Goal: Information Seeking & Learning: Find specific fact

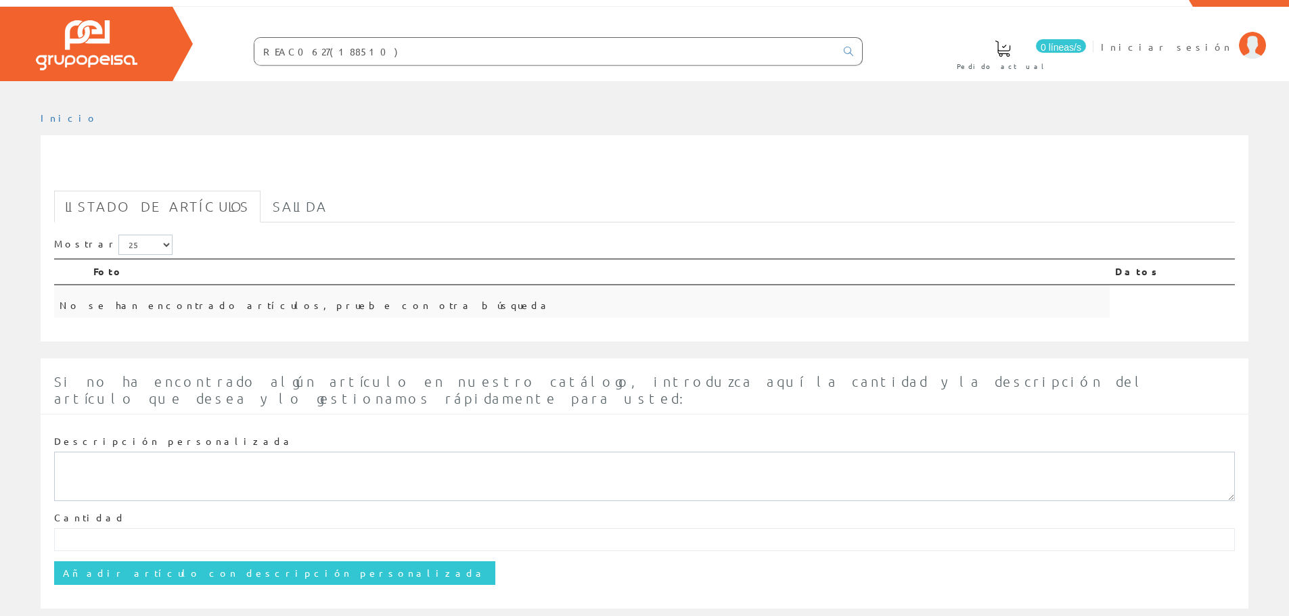
scroll to position [42, 0]
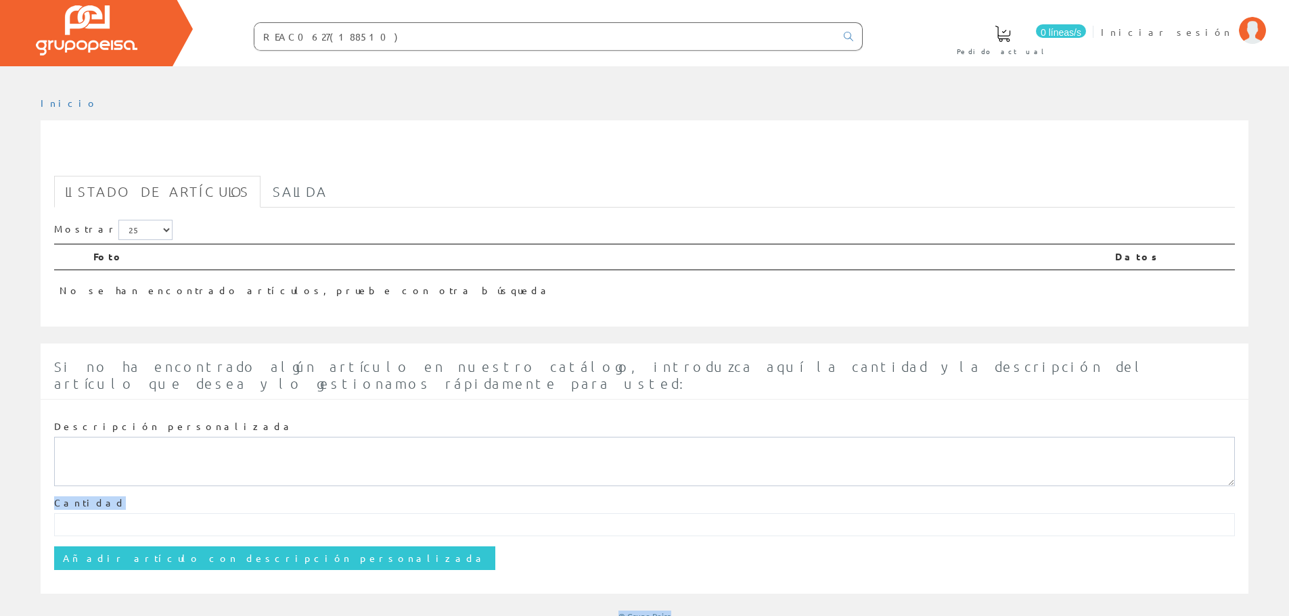
drag, startPoint x: 1288, startPoint y: 427, endPoint x: 1252, endPoint y: 222, distance: 208.1
click at [1288, 247] on html "REAC0627(188510) Peisa Net" at bounding box center [644, 266] width 1289 height 616
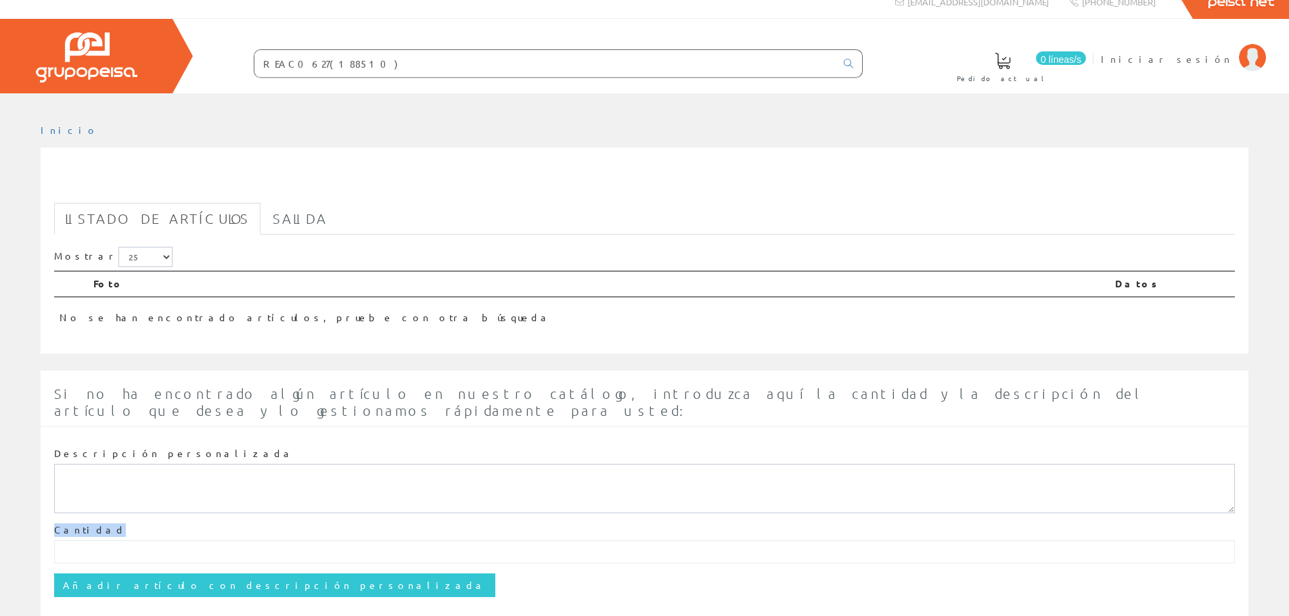
scroll to position [0, 0]
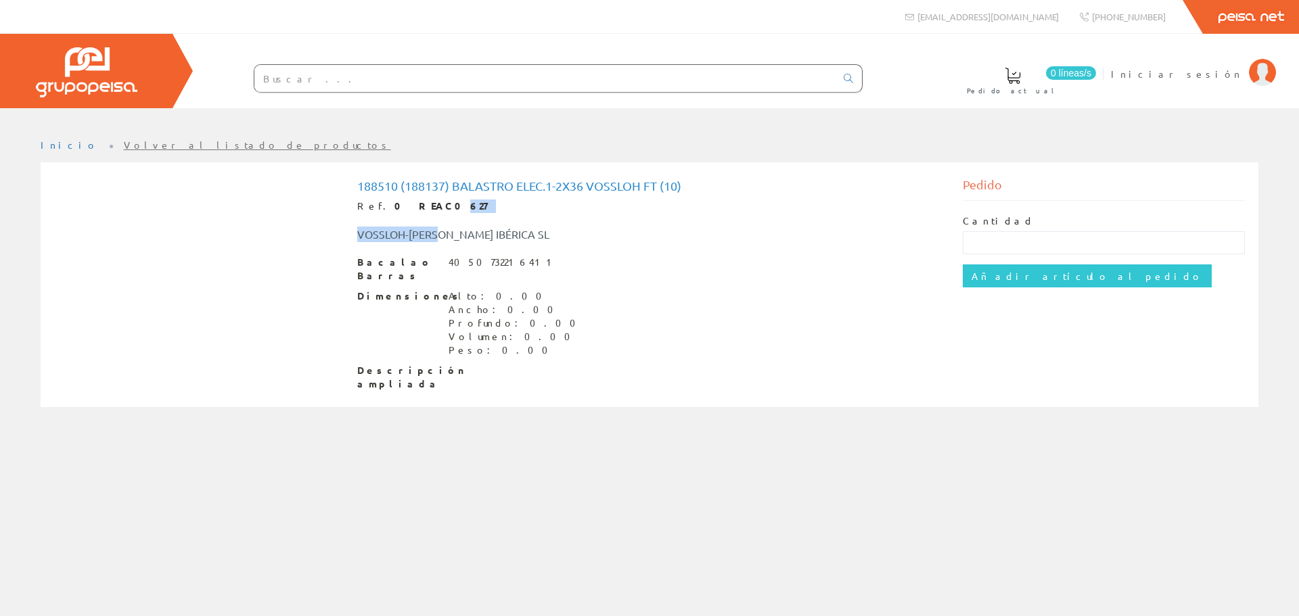
drag, startPoint x: 441, startPoint y: 212, endPoint x: 412, endPoint y: 212, distance: 28.4
click at [412, 212] on div "188510 (188137) Balastro Elec.1-2x36 Vossloh Ft (10) Ref. 0 REAC0627 VOSSLOH-SC…" at bounding box center [649, 284] width 585 height 211
click at [585, 231] on div "VOSSLOH-[PERSON_NAME] IBÉRICA SL" at bounding box center [523, 235] width 353 height 16
click at [428, 367] on span "Descripción ampliada" at bounding box center [397, 377] width 81 height 27
click at [332, 84] on input "text" at bounding box center [544, 78] width 581 height 27
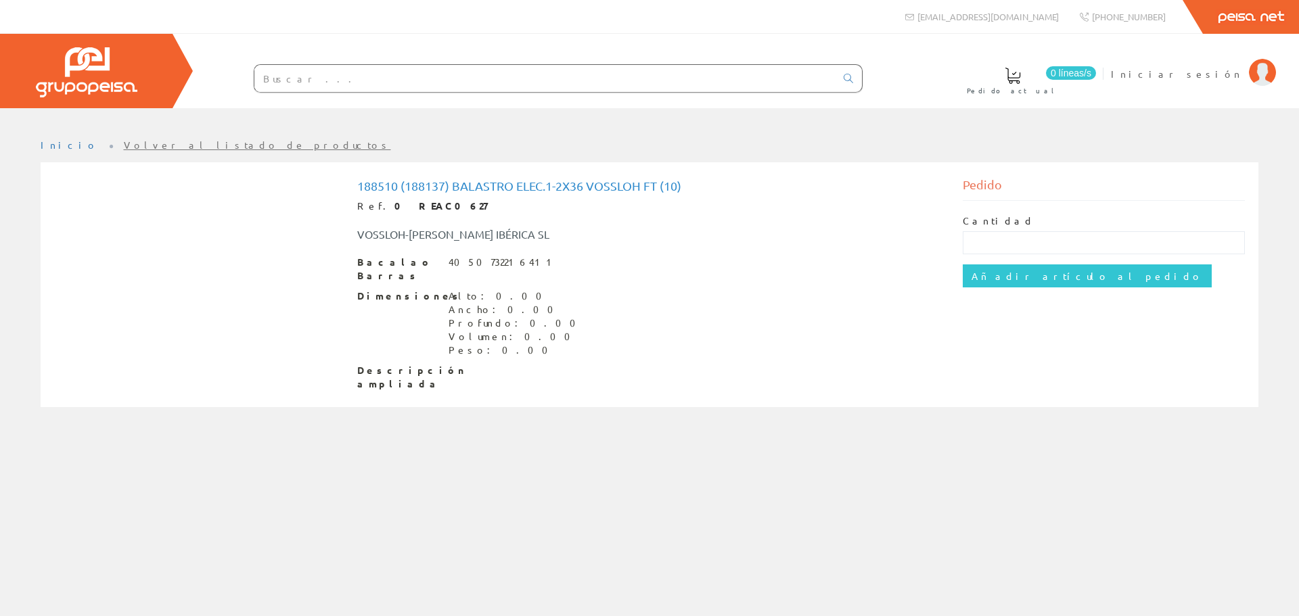
click at [344, 62] on div at bounding box center [531, 79] width 663 height 46
click at [348, 76] on input "text" at bounding box center [544, 78] width 581 height 27
paste input "188510"
type input "188510"
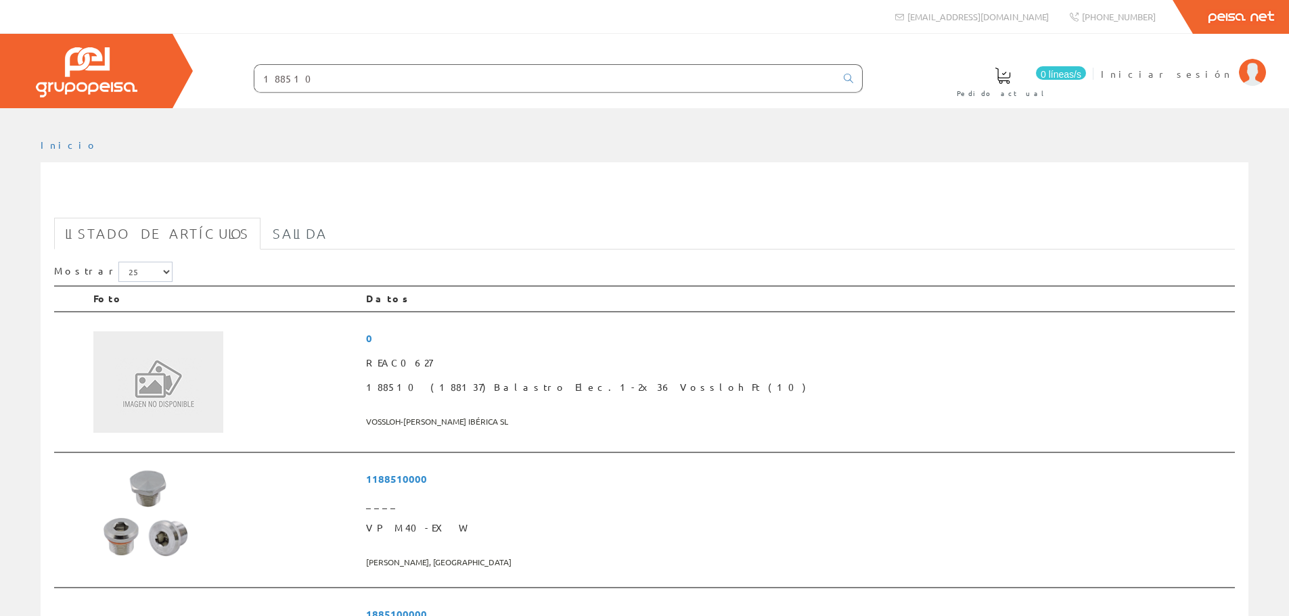
click at [409, 78] on input "188510" at bounding box center [544, 78] width 581 height 27
click at [853, 78] on icon at bounding box center [848, 78] width 9 height 9
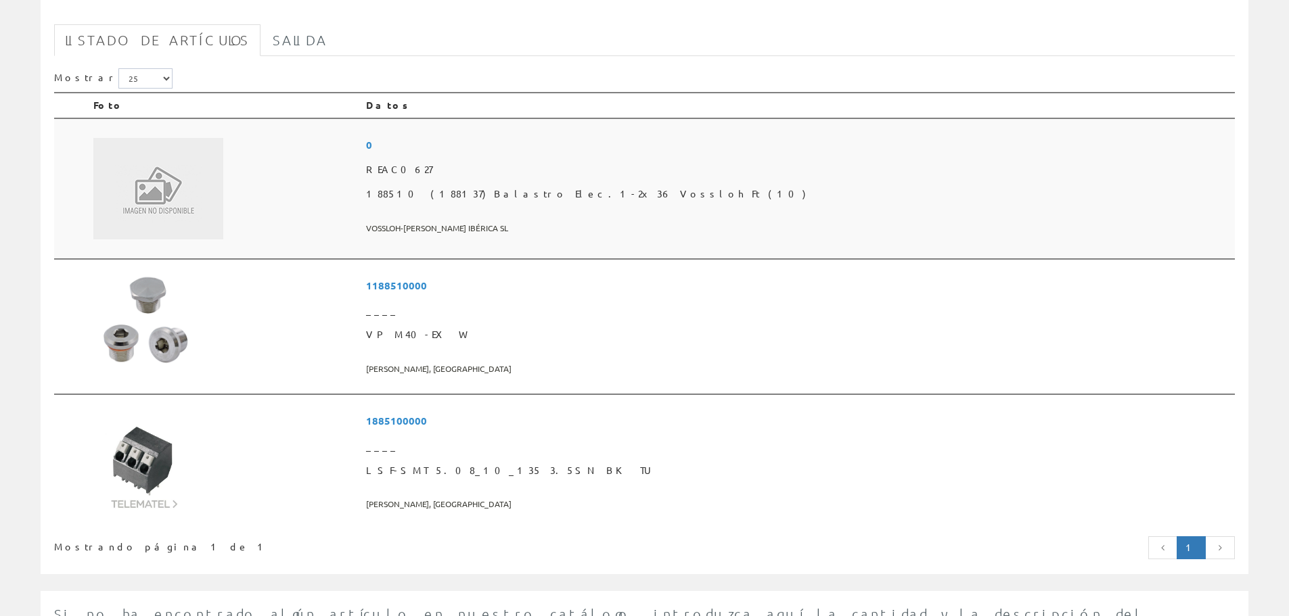
scroll to position [203, 0]
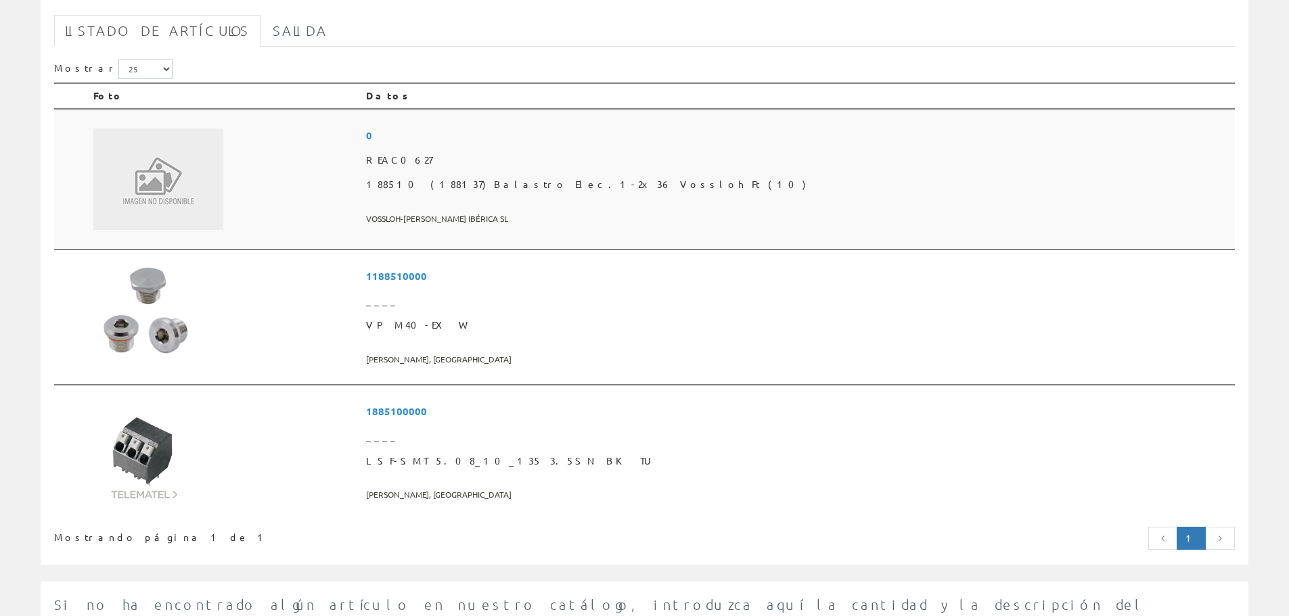
click at [573, 173] on span "188510 (188137) Balastro Elec.1-2x36 Vossloh Ft (10)" at bounding box center [797, 185] width 863 height 24
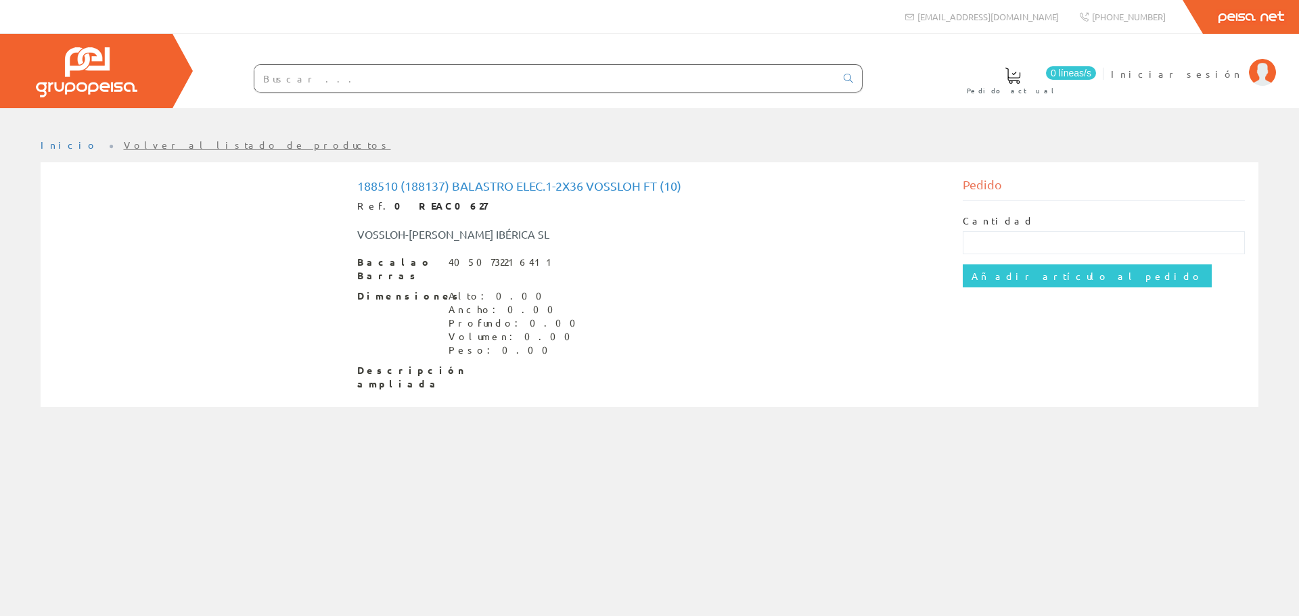
click at [390, 348] on div "Bacalao Barras 4050732216411 Dimensiones Alto: 0.00 Ancho: 0.00 Profundo: 0.00 …" at bounding box center [649, 323] width 585 height 135
click at [403, 384] on div "188510 (188137) Balastro Elec.1-2x36 Vossloh Ft (10) Ref. 0 REAC0627 VOSSLOH-SC…" at bounding box center [650, 284] width 1218 height 245
click at [346, 79] on input "text" at bounding box center [544, 78] width 581 height 27
paste input "188509"
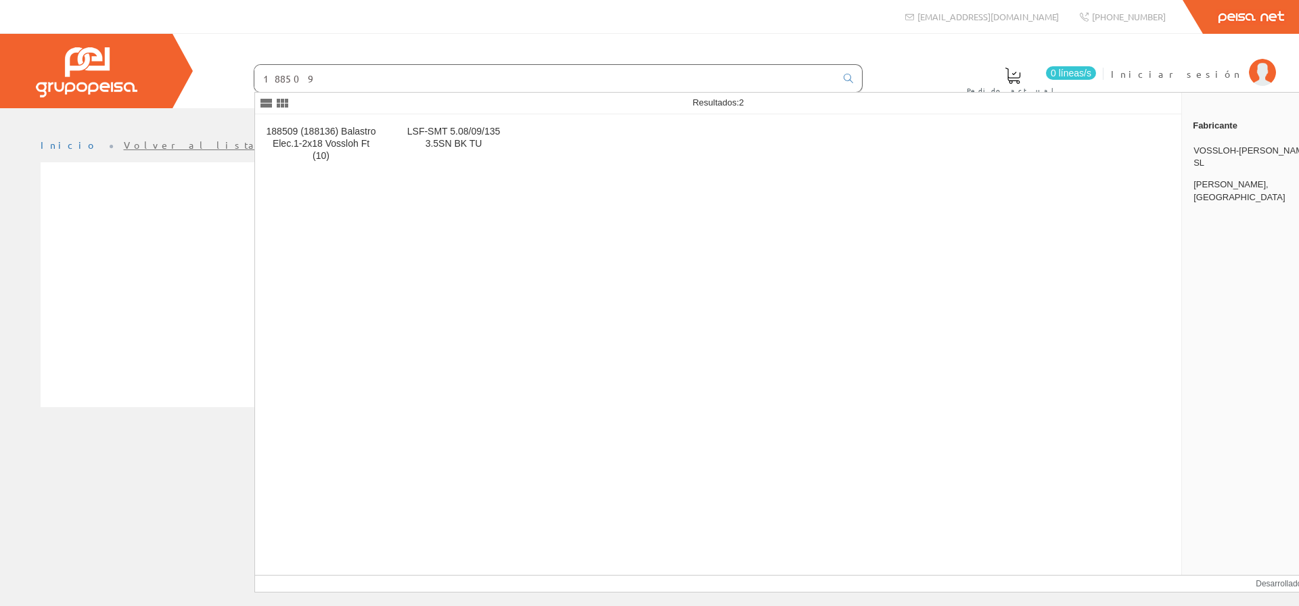
type input "188509"
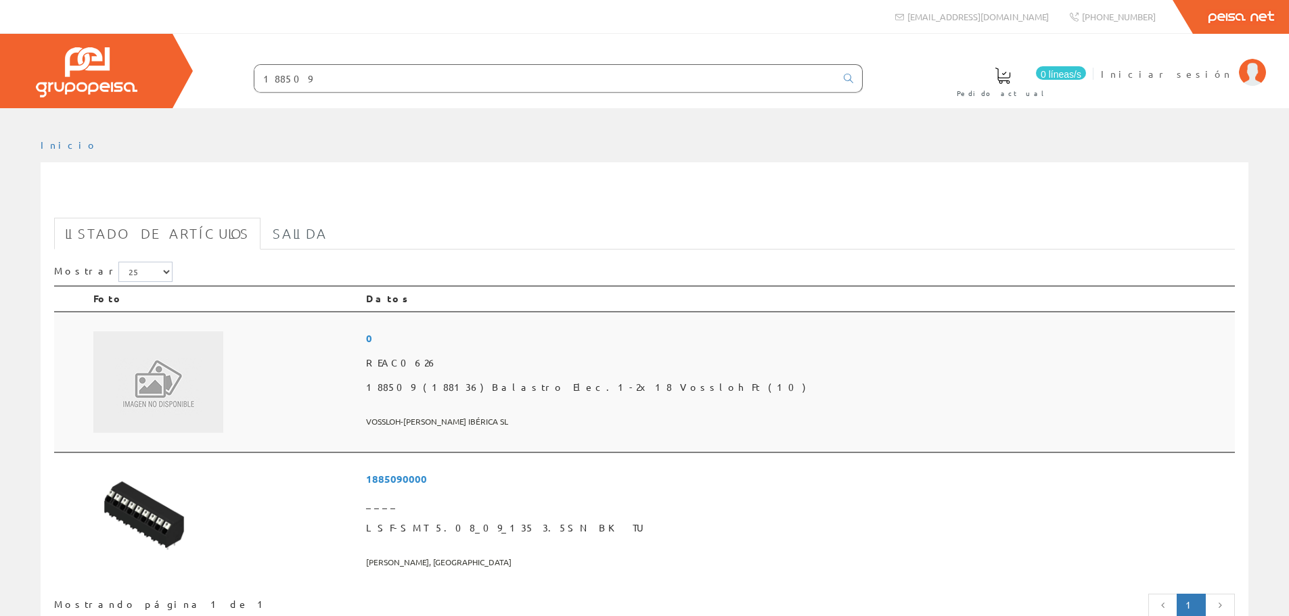
click at [179, 399] on img at bounding box center [158, 382] width 130 height 101
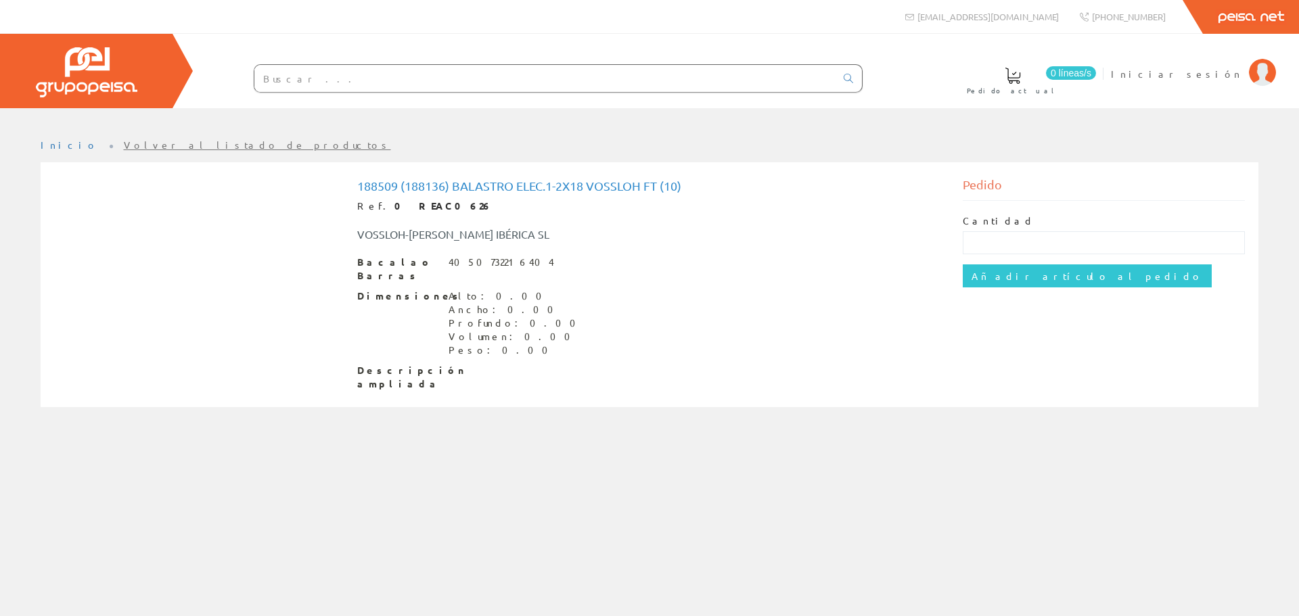
click at [467, 258] on font "4050732216404" at bounding box center [502, 262] width 106 height 12
click at [549, 263] on div "Bacalao Barras 4050732216404" at bounding box center [649, 269] width 585 height 27
click at [644, 290] on div "Dimensiones Alto: 0.00 Ancho: 0.00 Profundo: 0.00 Volumen: 0.00 Peso: 0.00" at bounding box center [649, 324] width 585 height 68
click at [482, 344] on font "Peso: 0.00" at bounding box center [503, 350] width 108 height 12
click at [482, 182] on font "188509 (188136) Balastro Elec.1-2x18 Vossloh Ft (10)" at bounding box center [519, 186] width 324 height 14
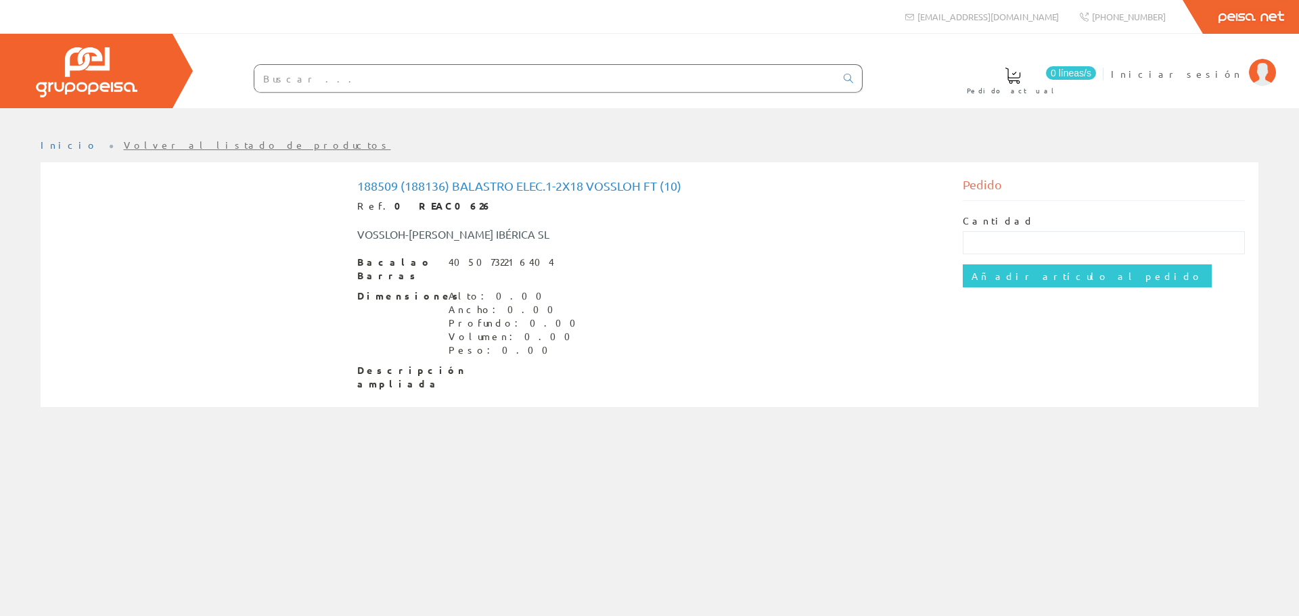
click at [445, 200] on div "Ref. 0 REAC0626" at bounding box center [649, 207] width 585 height 14
drag, startPoint x: 441, startPoint y: 208, endPoint x: 382, endPoint y: 207, distance: 59.5
click at [382, 207] on div "Ref. 0 REAC0626" at bounding box center [649, 207] width 585 height 14
copy font "REAC0626"
click at [279, 73] on input "text" at bounding box center [544, 78] width 581 height 27
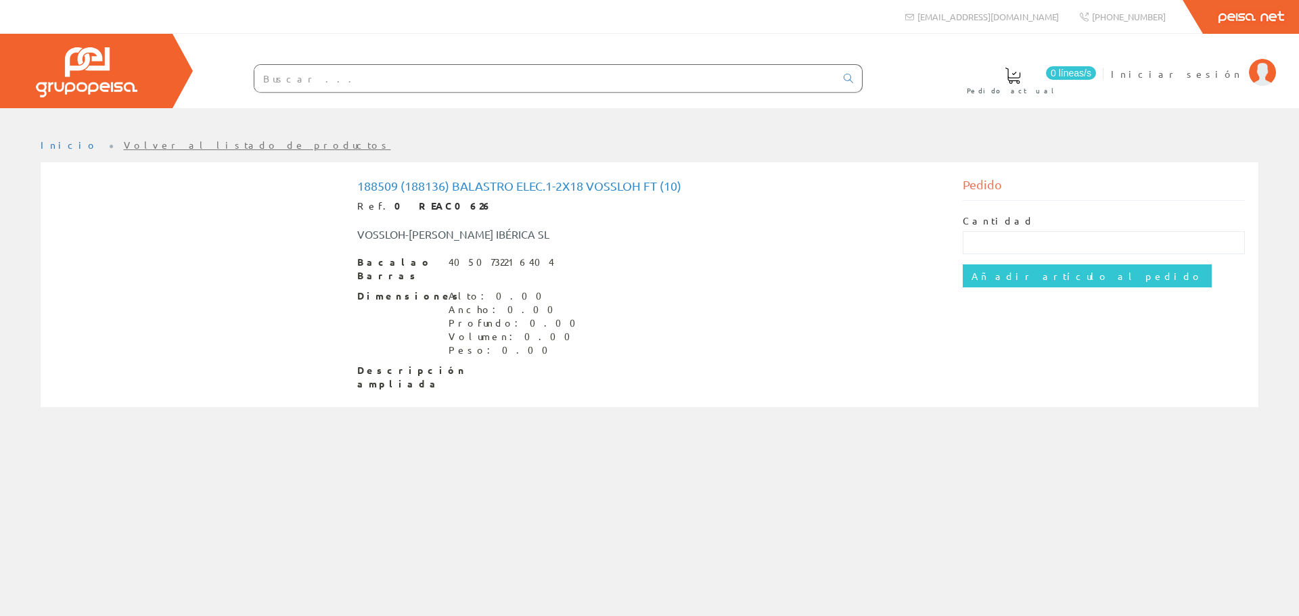
paste input "REAC0626"
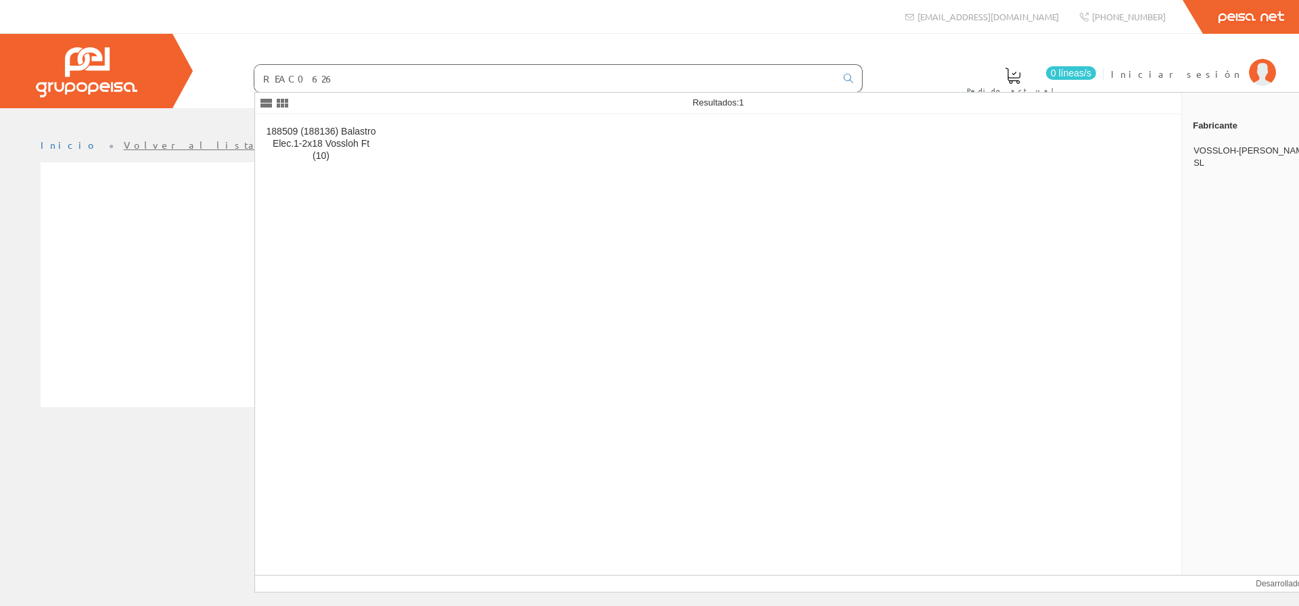
type input "REAC0626"
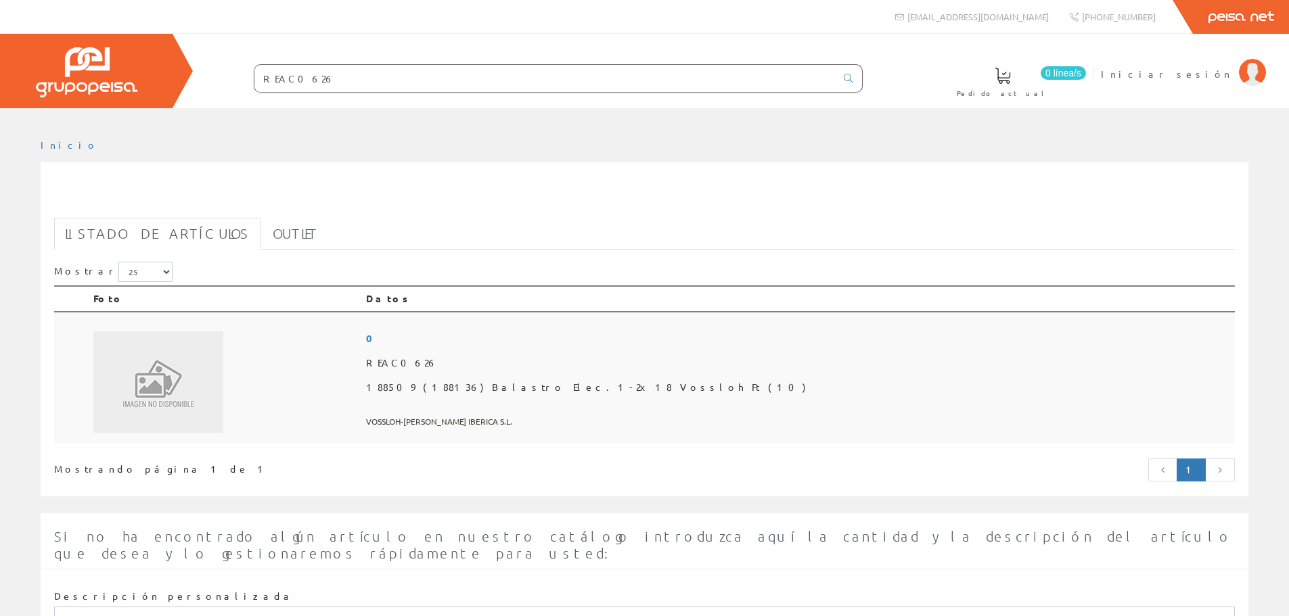
click at [656, 384] on span "188509 (188136) Balastro Elec.1-2x18 Vossloh Ft (10)" at bounding box center [797, 388] width 863 height 24
click at [146, 269] on div "Mostrar 5 15 25 50" at bounding box center [644, 274] width 1181 height 24
click at [131, 269] on select "5 15 25 50" at bounding box center [145, 272] width 54 height 20
select select "5"
click at [118, 262] on select "5 15 25 50" at bounding box center [145, 272] width 54 height 20
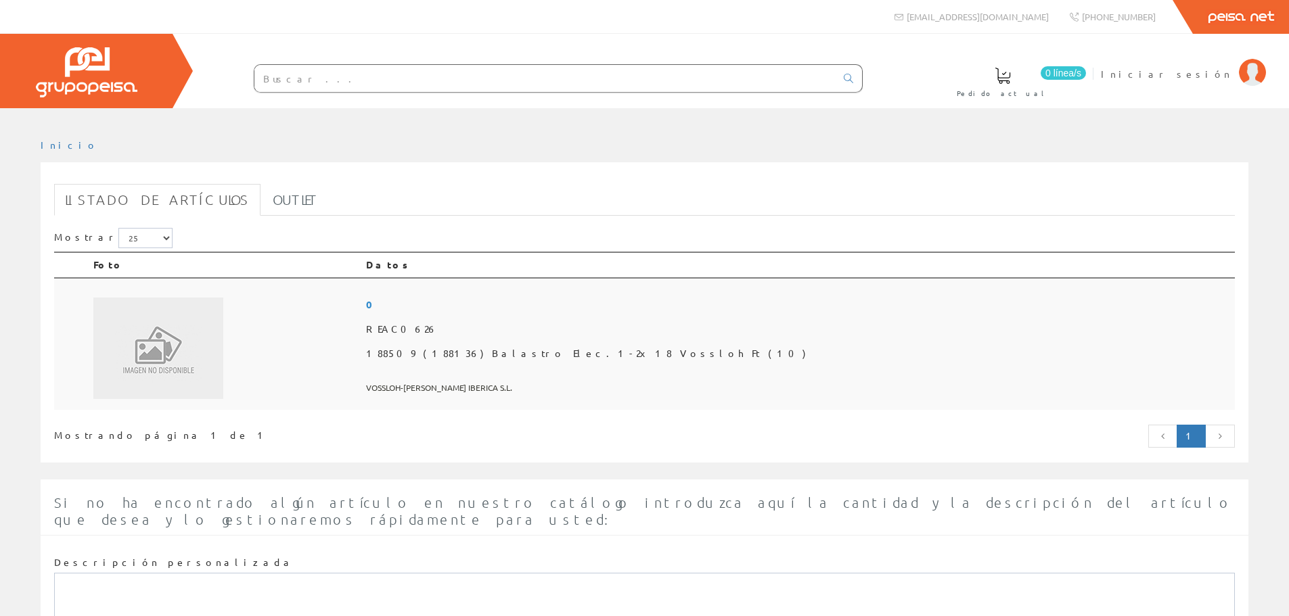
drag, startPoint x: 0, startPoint y: 0, endPoint x: 158, endPoint y: 392, distance: 423.2
click at [158, 392] on img at bounding box center [158, 348] width 130 height 101
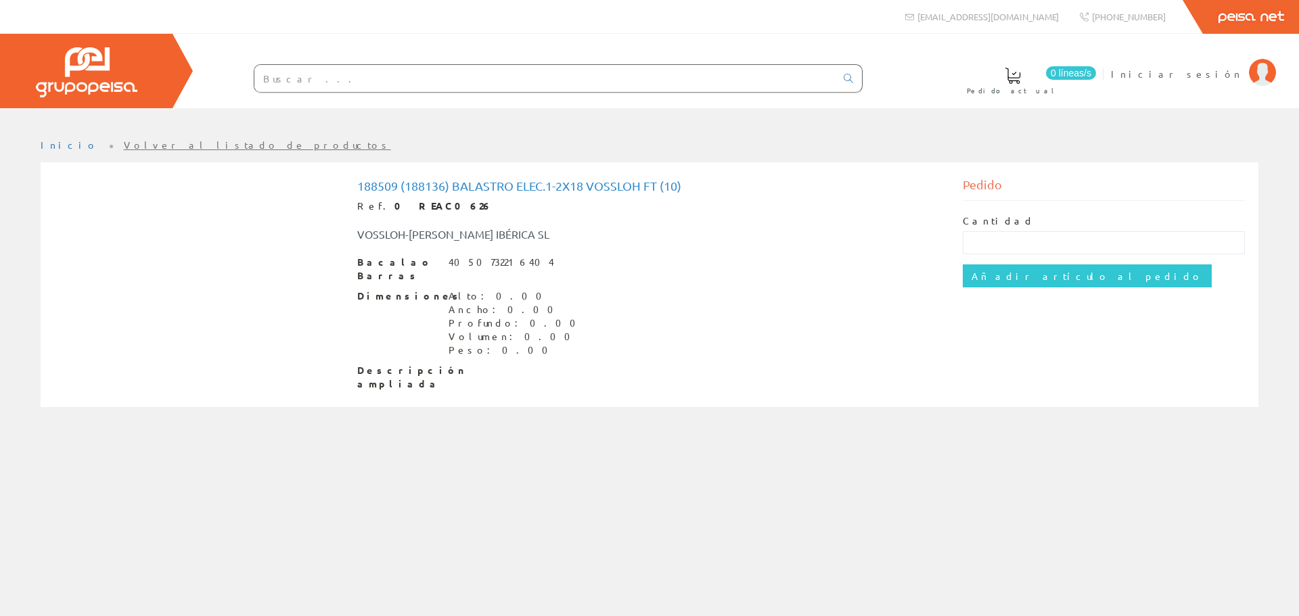
click at [420, 201] on font "0 REAC0626" at bounding box center [442, 206] width 97 height 12
click at [367, 85] on input "text" at bounding box center [544, 78] width 581 height 27
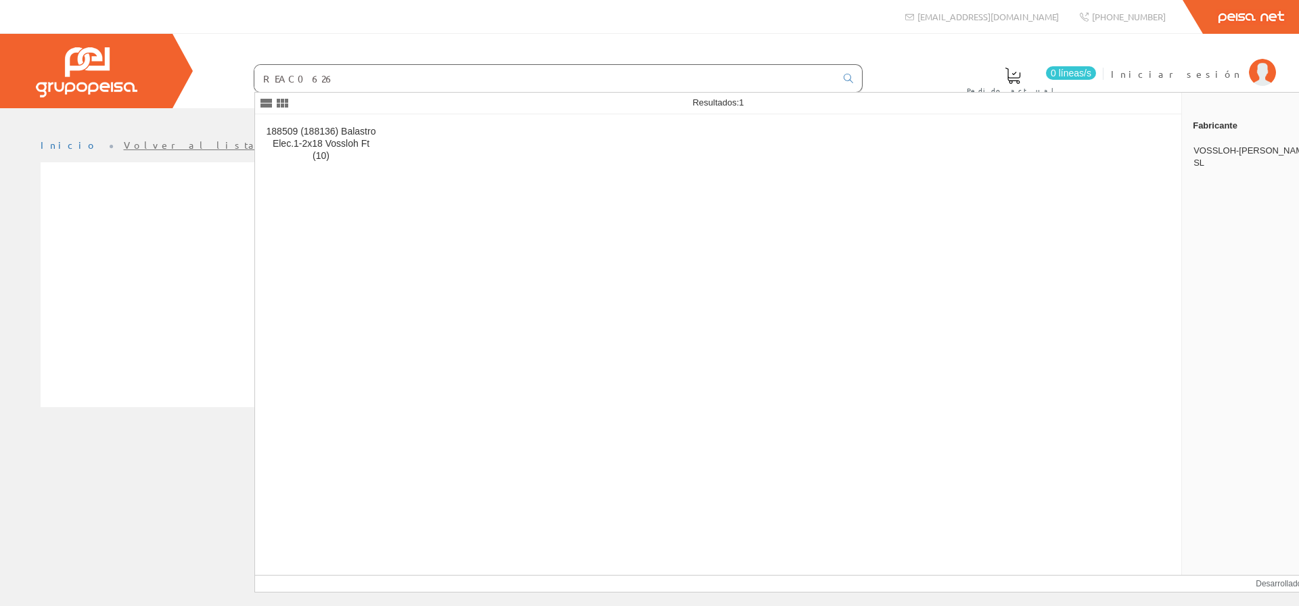
click at [354, 82] on input "REAC0626" at bounding box center [544, 78] width 581 height 27
type input "REAC0627"
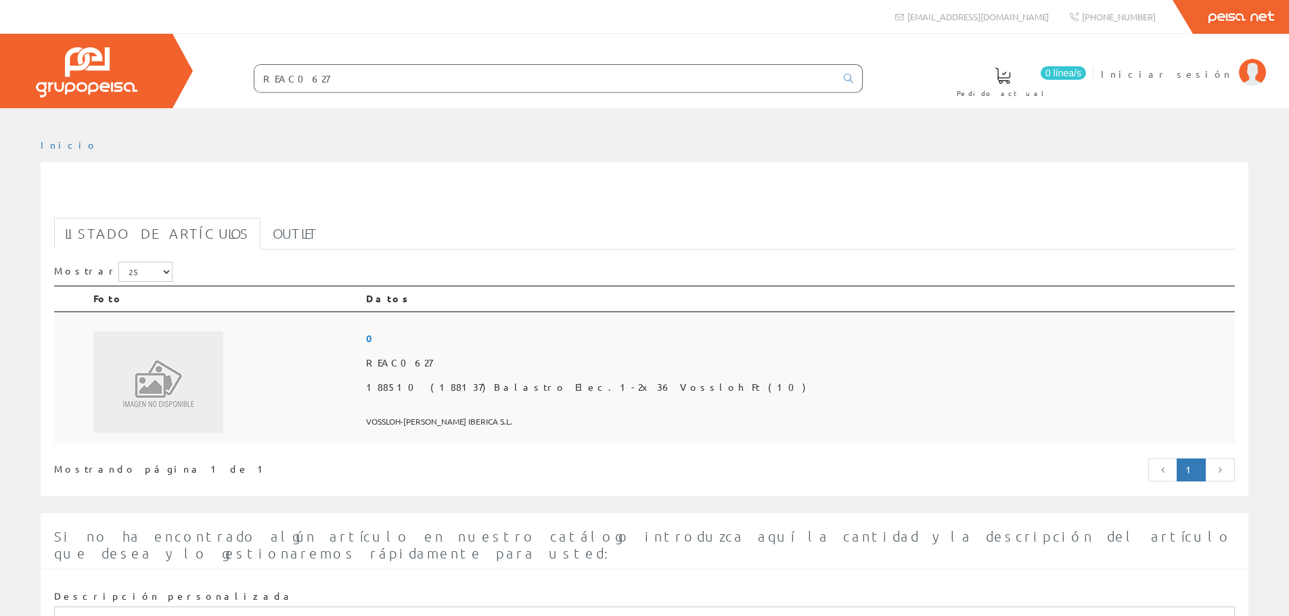
click at [664, 400] on span at bounding box center [797, 405] width 863 height 11
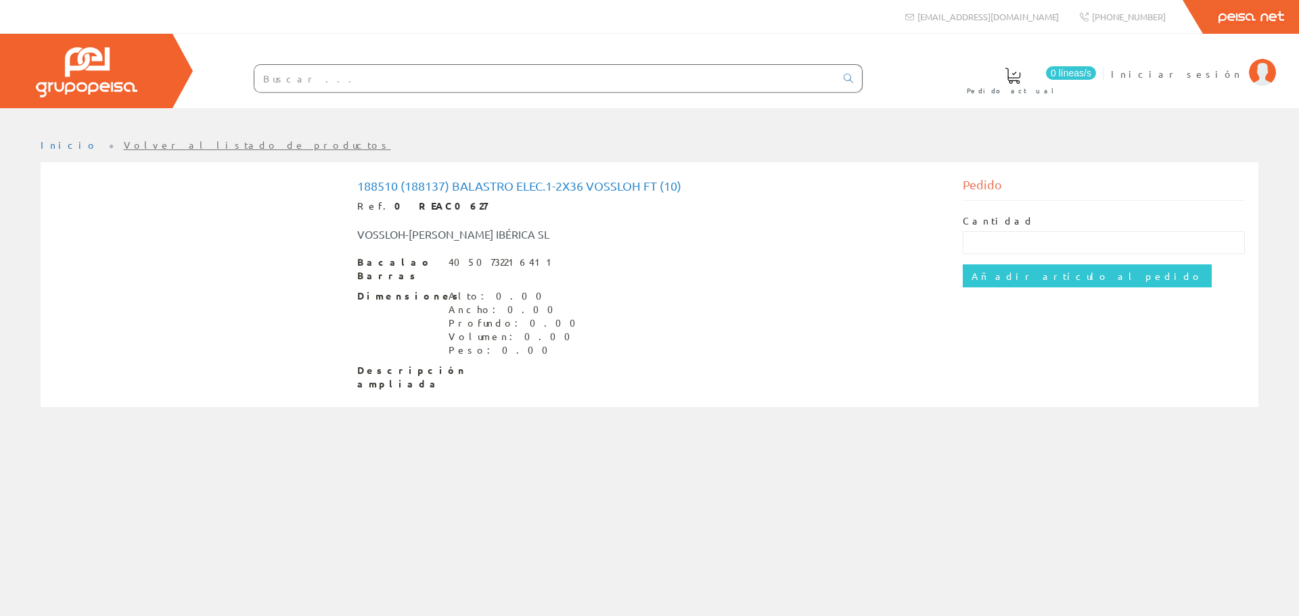
click at [392, 290] on font "Dimensiones" at bounding box center [410, 296] width 106 height 12
click at [505, 96] on div at bounding box center [531, 79] width 663 height 46
click at [530, 63] on div at bounding box center [531, 79] width 663 height 46
click at [512, 70] on input "text" at bounding box center [544, 78] width 581 height 27
type input "188510"
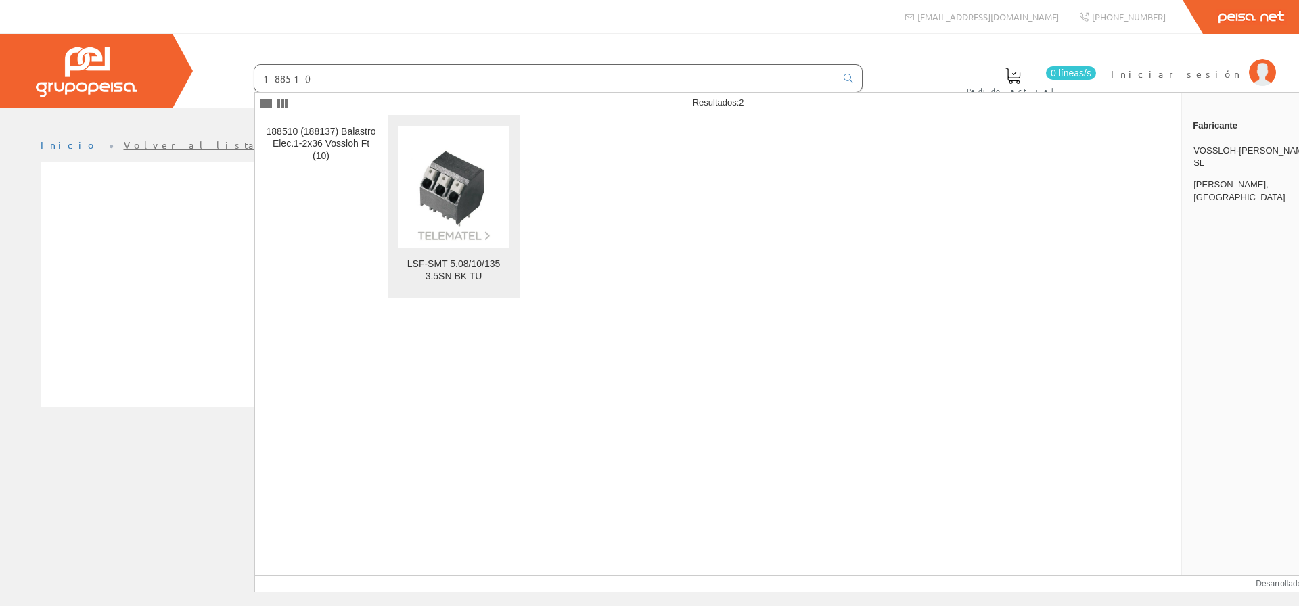
click at [464, 248] on link "LSF-SMT 5.08/10/135 3.5SN BK TU" at bounding box center [454, 206] width 132 height 183
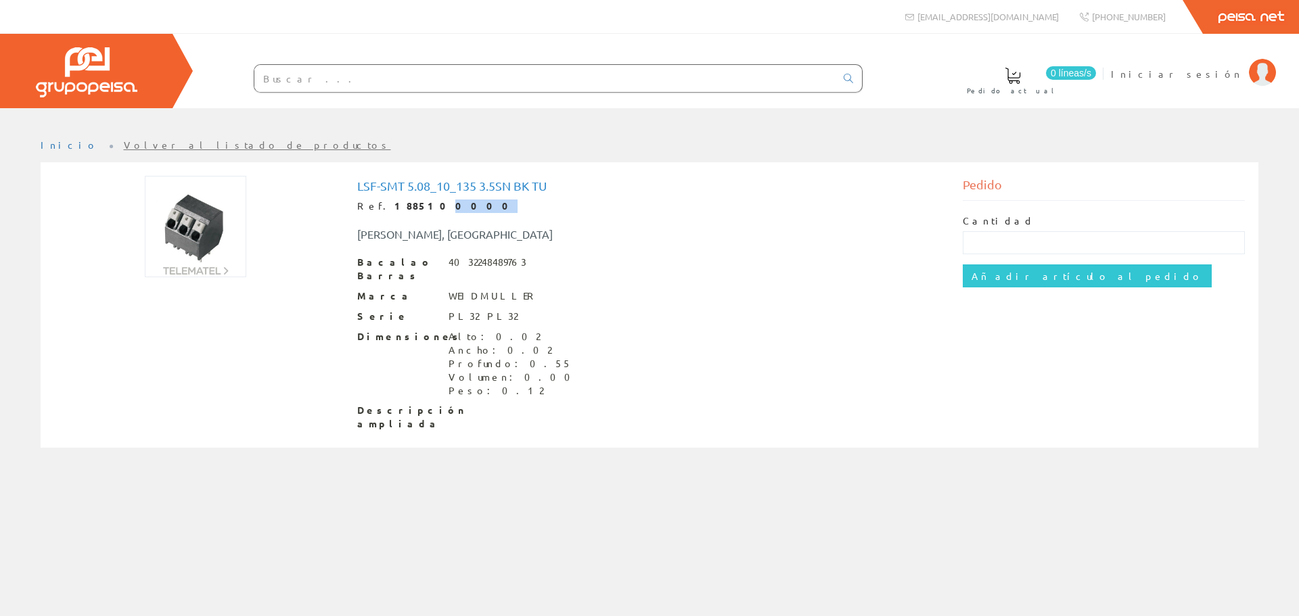
drag, startPoint x: 440, startPoint y: 203, endPoint x: 410, endPoint y: 203, distance: 29.8
click at [410, 203] on div "Ref. 1885100000" at bounding box center [649, 207] width 585 height 14
click at [597, 313] on div "Bacalao Barras 4032248489763 Marca WEIDMULLER Serie PL32 PL32 Dimensiones Alto:…" at bounding box center [649, 344] width 585 height 176
click at [346, 80] on input "text" at bounding box center [544, 78] width 581 height 27
click at [52, 143] on font "Inicio" at bounding box center [70, 145] width 58 height 12
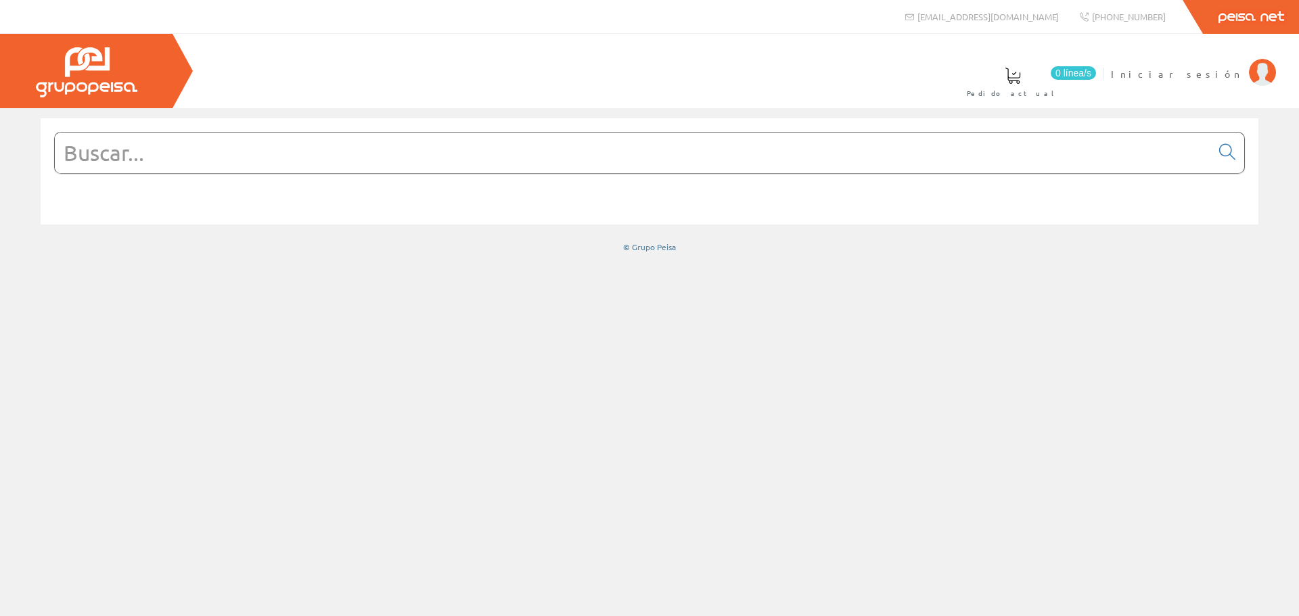
click at [208, 148] on input "text" at bounding box center [633, 153] width 1156 height 41
type input "REAC0626"
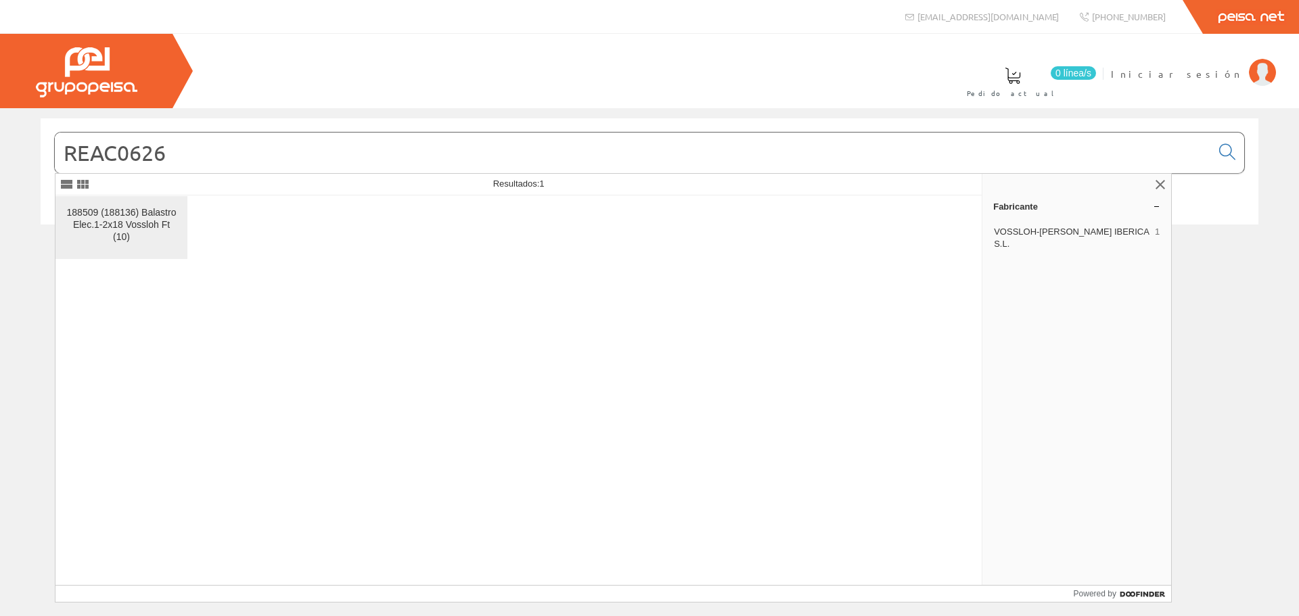
click at [129, 233] on div "188509 (188136) Balastro Elec.1-2x18 Vossloh Ft (10)" at bounding box center [121, 225] width 110 height 37
click at [1096, 233] on span "VOSSLOH-[PERSON_NAME] IBERICA S.L." at bounding box center [1072, 238] width 156 height 24
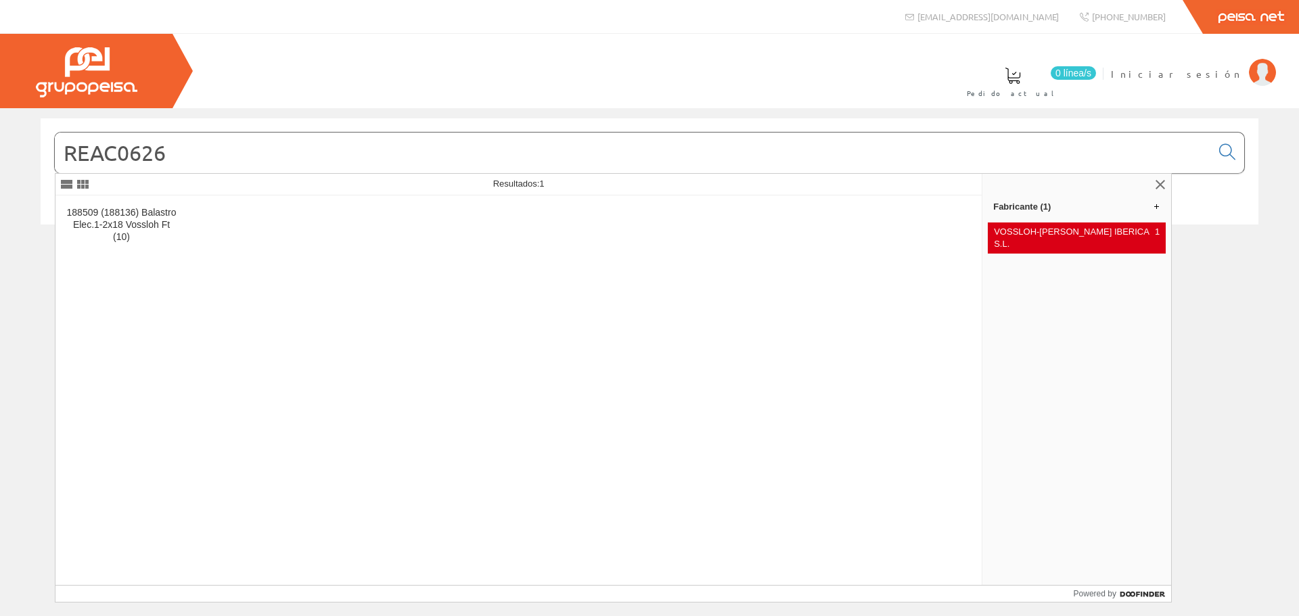
click at [1061, 239] on div "VOSSLOH-[PERSON_NAME] IBERICA S.L. 1" at bounding box center [1077, 238] width 178 height 31
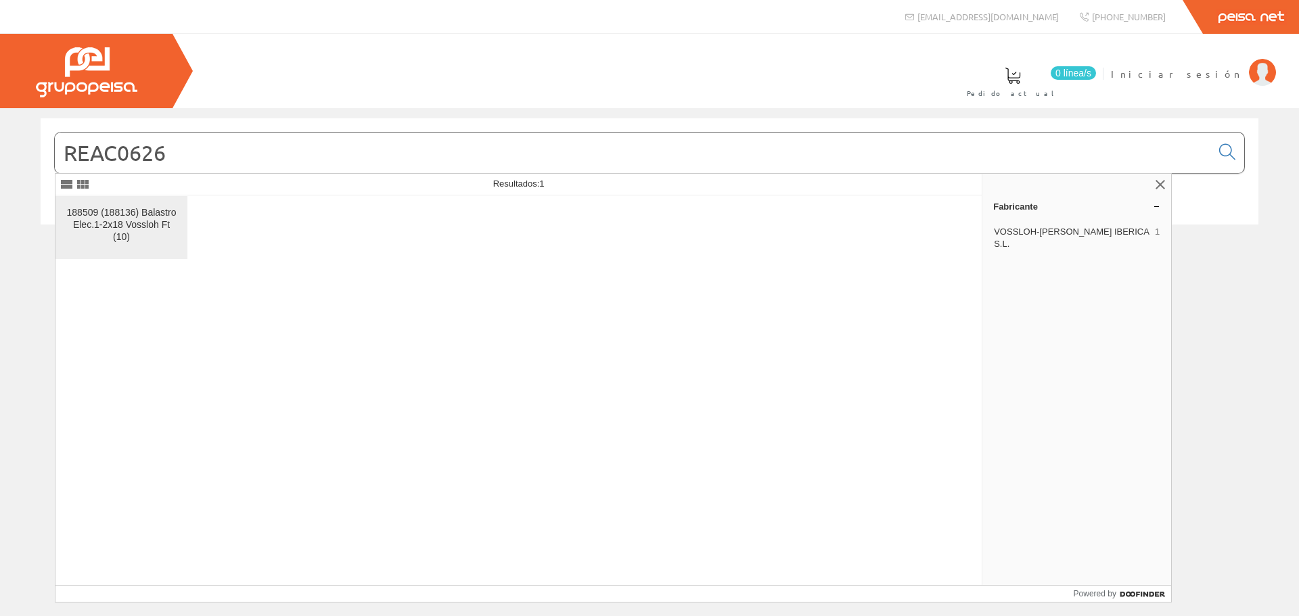
click at [90, 221] on div "188509 (188136) Balastro Elec.1-2x18 Vossloh Ft (10)" at bounding box center [121, 225] width 110 height 37
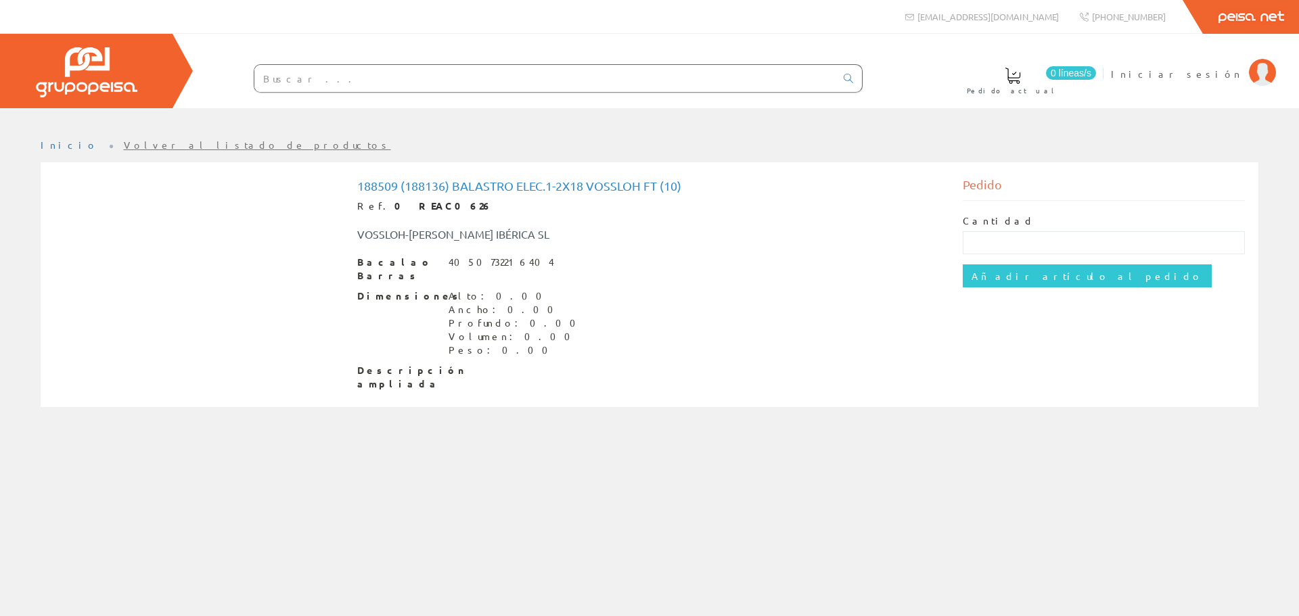
click at [502, 258] on font "4050732216404" at bounding box center [502, 262] width 106 height 12
click at [515, 392] on div "188509 (188136) Balastro Elec.1-2x18 Vossloh Ft (10) Ref. 0 REAC0626 VOSSLOH-SC…" at bounding box center [650, 284] width 1218 height 245
click at [394, 200] on font "0 REAC0626" at bounding box center [442, 206] width 97 height 12
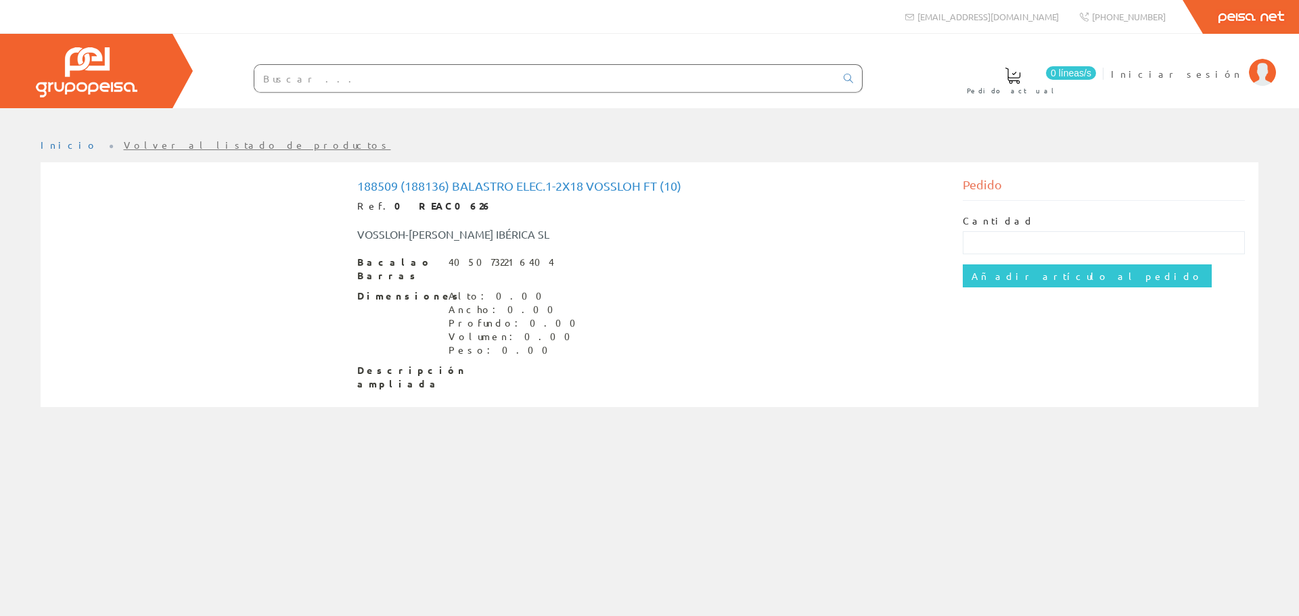
click at [433, 290] on span "Dimensiones" at bounding box center [397, 297] width 81 height 14
click at [404, 74] on input "text" at bounding box center [544, 78] width 581 height 27
type input "REAC0627"
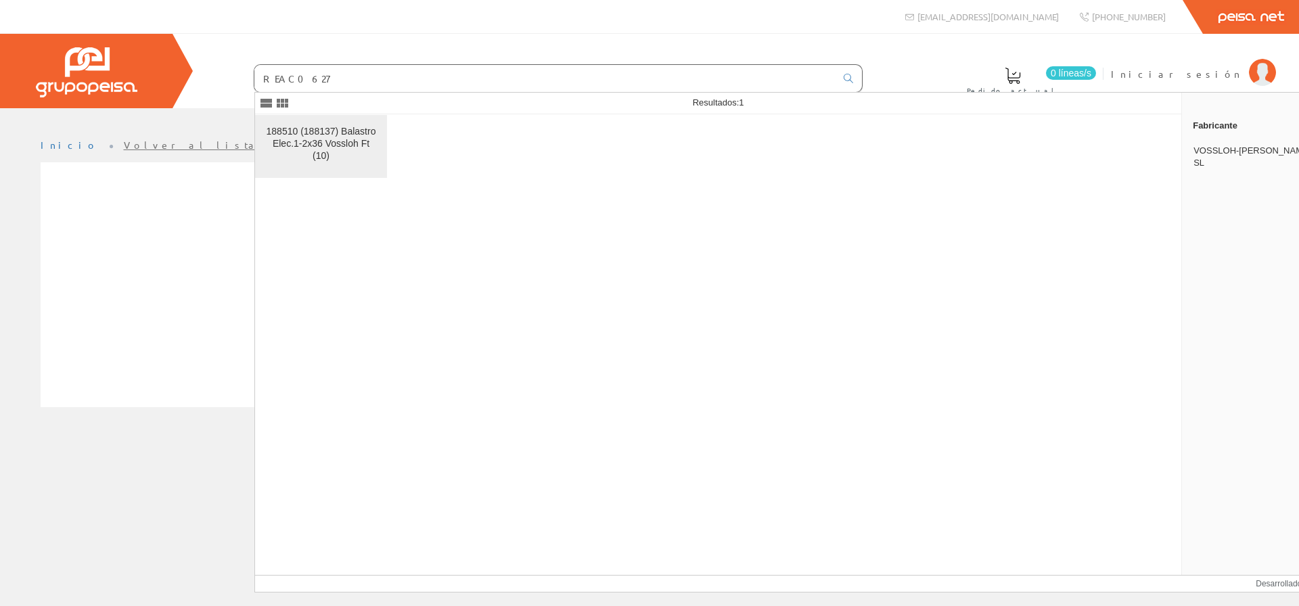
click at [339, 139] on font "188510 (188137) Balastro Elec.1-2x36 Vossloh Ft (10)" at bounding box center [322, 143] width 110 height 35
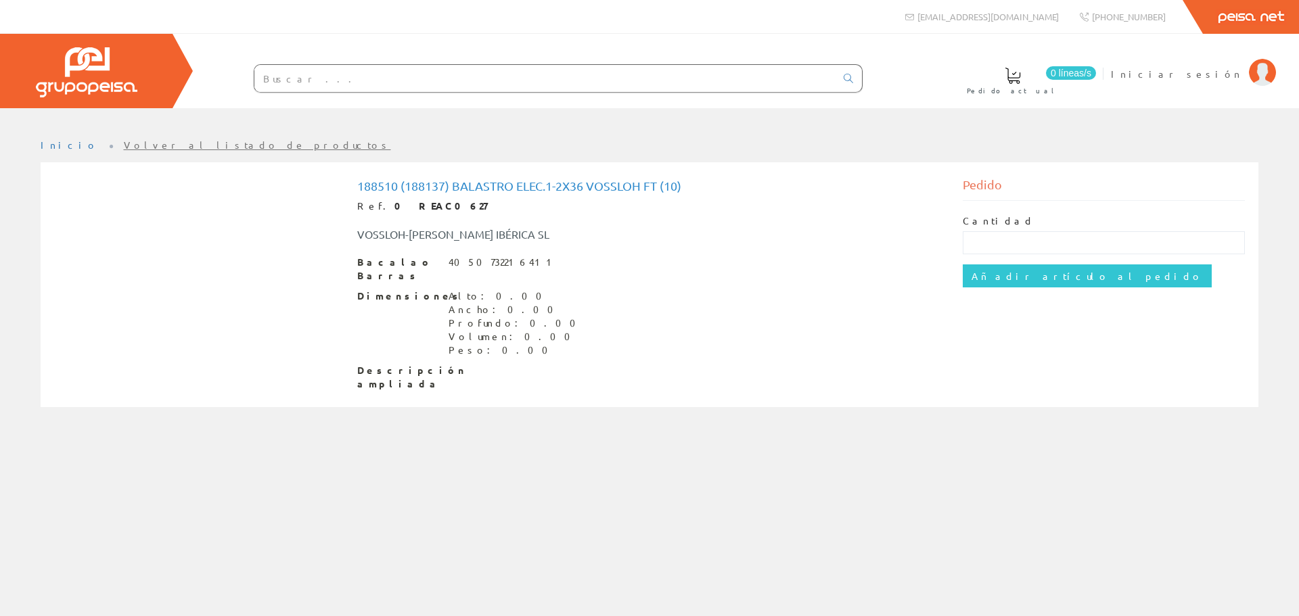
drag, startPoint x: 625, startPoint y: 221, endPoint x: 625, endPoint y: 213, distance: 7.4
click at [625, 221] on div "VOSSLOH-[PERSON_NAME] IBÉRICA SL" at bounding box center [650, 227] width 606 height 29
click at [623, 188] on font "188510 (188137) Balastro Elec.1-2x36 Vossloh Ft (10)" at bounding box center [519, 186] width 324 height 14
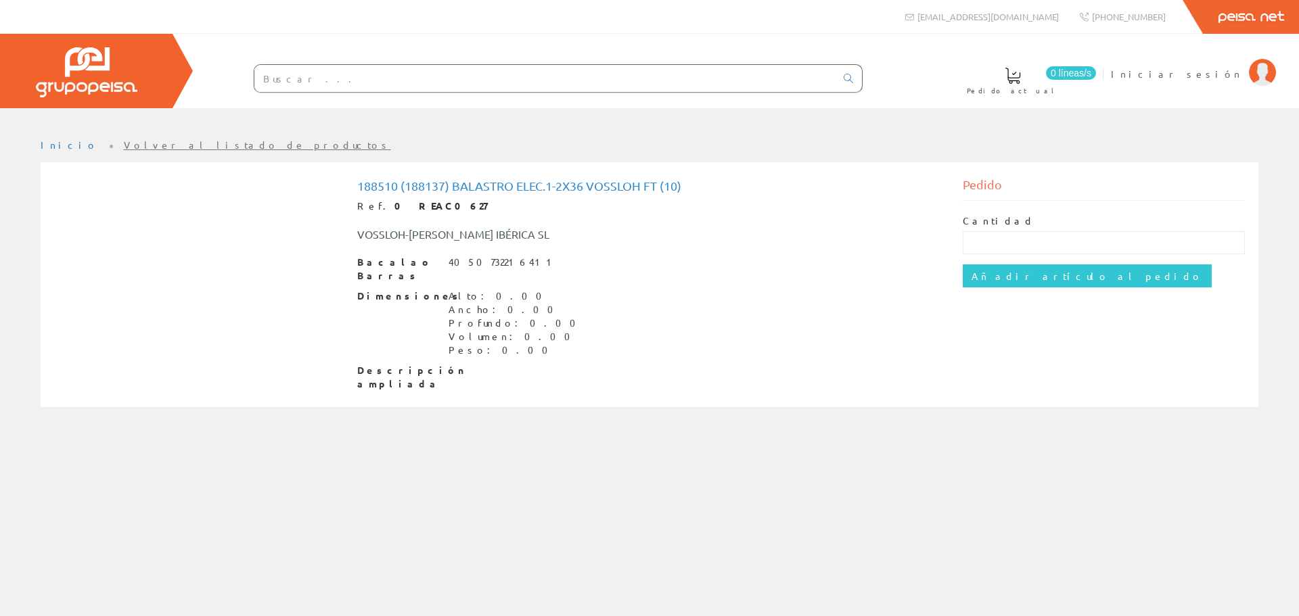
click at [449, 219] on div "VOSSLOH-[PERSON_NAME] IBÉRICA SL" at bounding box center [650, 227] width 606 height 29
click at [412, 198] on div "188510 (188137) Balastro Elec.1-2x36 Vossloh Ft (10) Ref. 0 REAC0627 VOSSLOH-[P…" at bounding box center [649, 284] width 585 height 211
click at [412, 198] on div "188510 (188137) Balastro Elec.1-2x36 Vossloh Ft (10) Ref. 0 REAC0627 VOSSLOH-SC…" at bounding box center [649, 284] width 585 height 211
click at [633, 290] on div "Dimensiones Alto: 0.00 Ancho: 0.00 Profundo: 0.00 Volumen: 0.00 Peso: 0.00" at bounding box center [649, 324] width 585 height 68
click at [493, 290] on div "Alto: 0.00" at bounding box center [516, 297] width 135 height 14
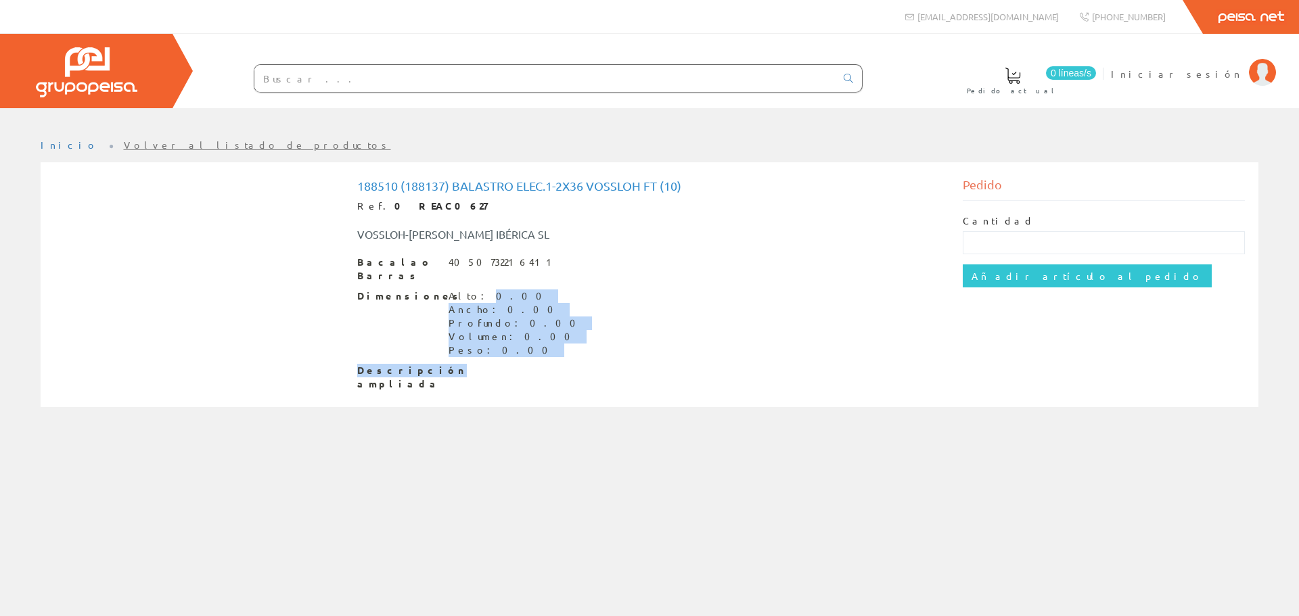
drag, startPoint x: 471, startPoint y: 288, endPoint x: 528, endPoint y: 359, distance: 90.5
click at [528, 359] on div "Bacalao Barras 4050732216411 Dimensiones Alto: 0.00 Ancho: 0.00 Profundo: 0.00 …" at bounding box center [649, 323] width 585 height 135
click at [608, 364] on div "Descripción ampliada" at bounding box center [649, 377] width 585 height 27
drag, startPoint x: 539, startPoint y: 354, endPoint x: 432, endPoint y: 288, distance: 125.8
click at [432, 288] on div "Bacalao Barras 4050732216411 Dimensiones Alto: 0.00 Ancho: 0.00 Profundo: 0.00 …" at bounding box center [649, 323] width 585 height 135
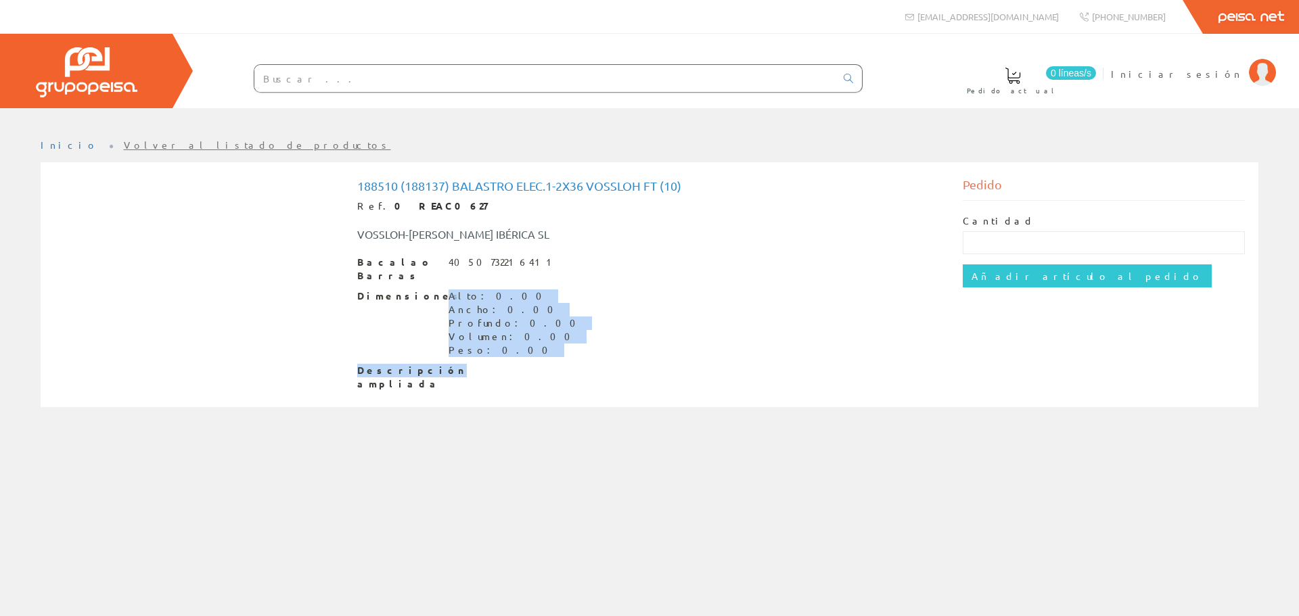
click at [675, 344] on div "Bacalao Barras 4050732216411 Dimensiones Alto: 0.00 Ancho: 0.00 Profundo: 0.00 …" at bounding box center [649, 323] width 585 height 135
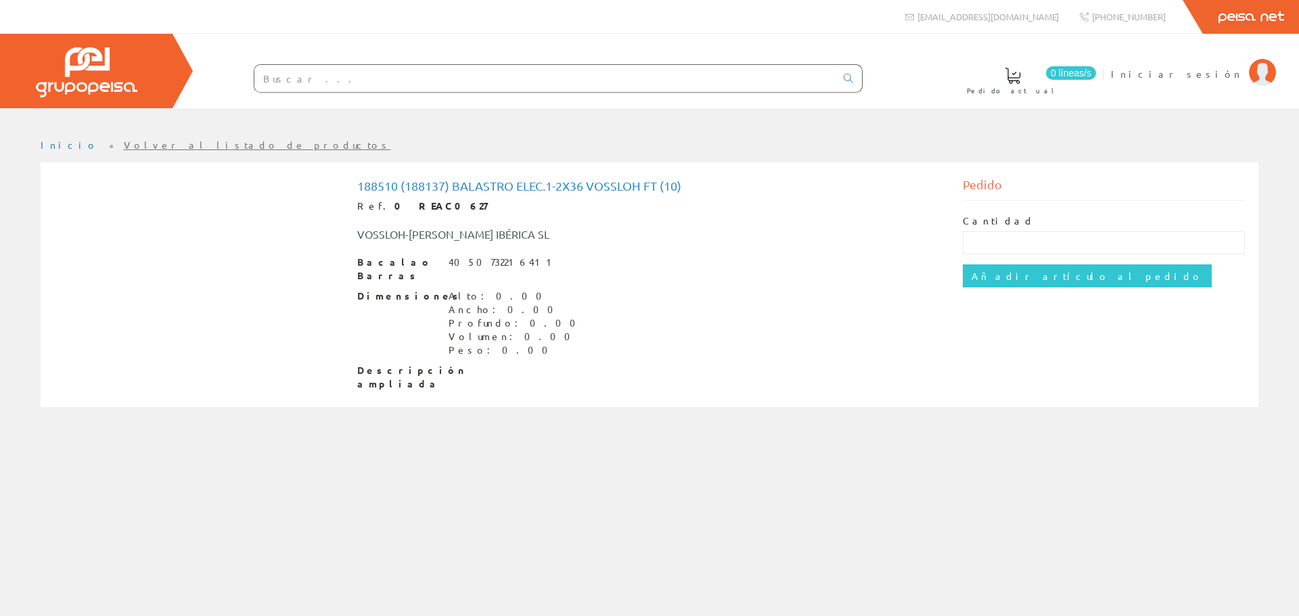
click at [124, 148] on font "Volver al listado de productos" at bounding box center [257, 145] width 267 height 12
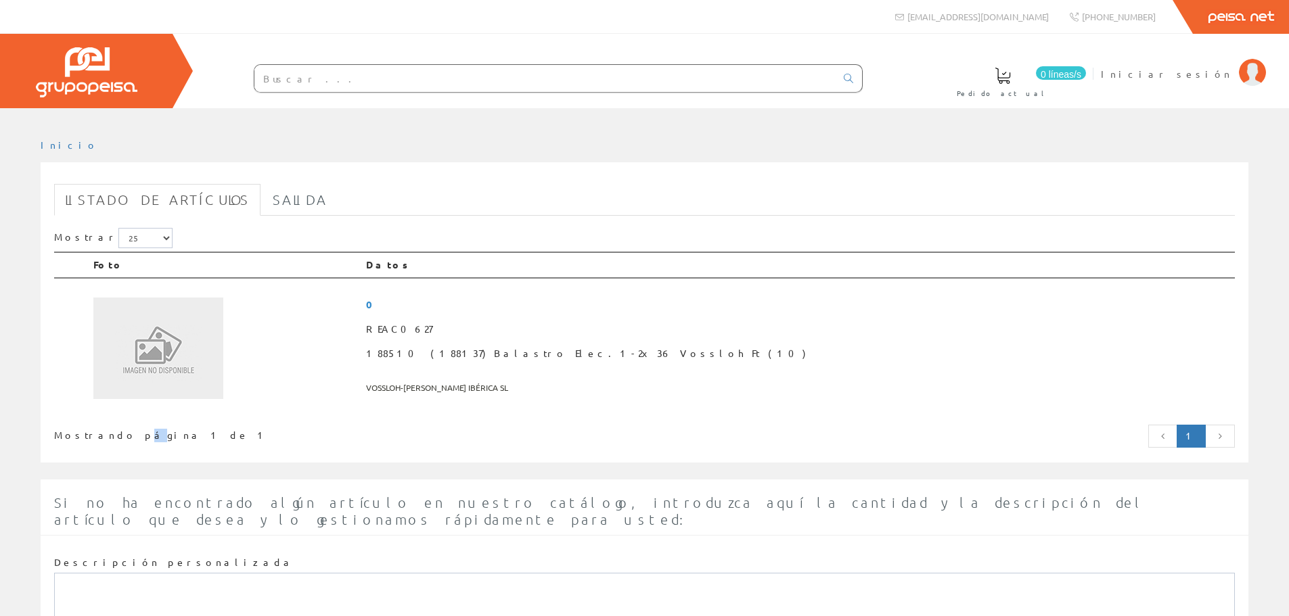
click at [110, 445] on div "Mostrando página 1 de 1 1" at bounding box center [644, 438] width 1201 height 29
click at [111, 434] on font "Mostrando página 1 de 1" at bounding box center [161, 435] width 215 height 12
click at [648, 323] on span "REAC0627" at bounding box center [797, 329] width 863 height 24
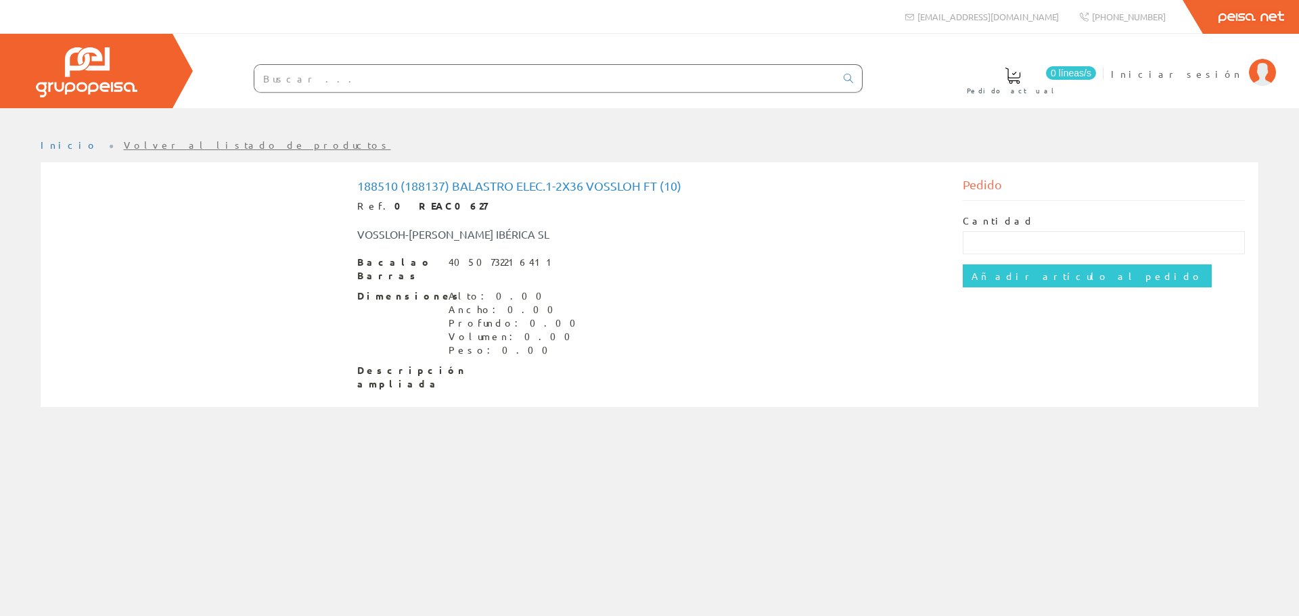
click at [771, 342] on div "Dimensiones Alto: 0.00 Ancho: 0.00 Profundo: 0.00 Volumen: 0.00 Peso: 0.00" at bounding box center [649, 324] width 585 height 68
click at [415, 380] on div "188510 (188137) Balastro Elec.1-2x36 Vossloh Ft (10) Ref. 0 REAC0627 VOSSLOH-SC…" at bounding box center [650, 286] width 606 height 221
click at [385, 325] on div "Dimensiones Alto: 0.00 Ancho: 0.00 Profundo: 0.00 Volumen: 0.00 Peso: 0.00" at bounding box center [649, 324] width 585 height 68
click at [443, 171] on div "188510 (188137) Balastro Elec.1-2x36 Vossloh Ft (10) Ref. 0 REAC0627 VOSSLOH-SC…" at bounding box center [649, 284] width 1191 height 227
click at [515, 187] on font "188510 (188137) Balastro Elec.1-2x36 Vossloh Ft (10)" at bounding box center [519, 186] width 324 height 14
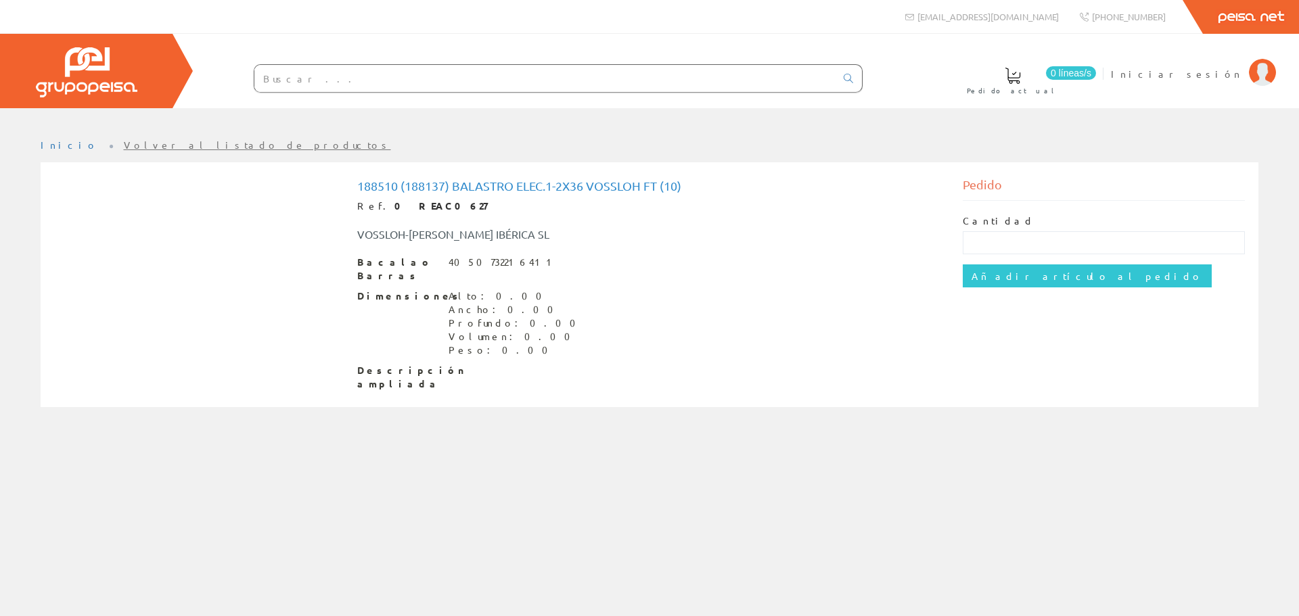
click at [391, 64] on div at bounding box center [558, 78] width 609 height 28
click at [383, 98] on div at bounding box center [531, 79] width 663 height 46
click at [378, 77] on input "text" at bounding box center [544, 78] width 581 height 27
type input "188509"
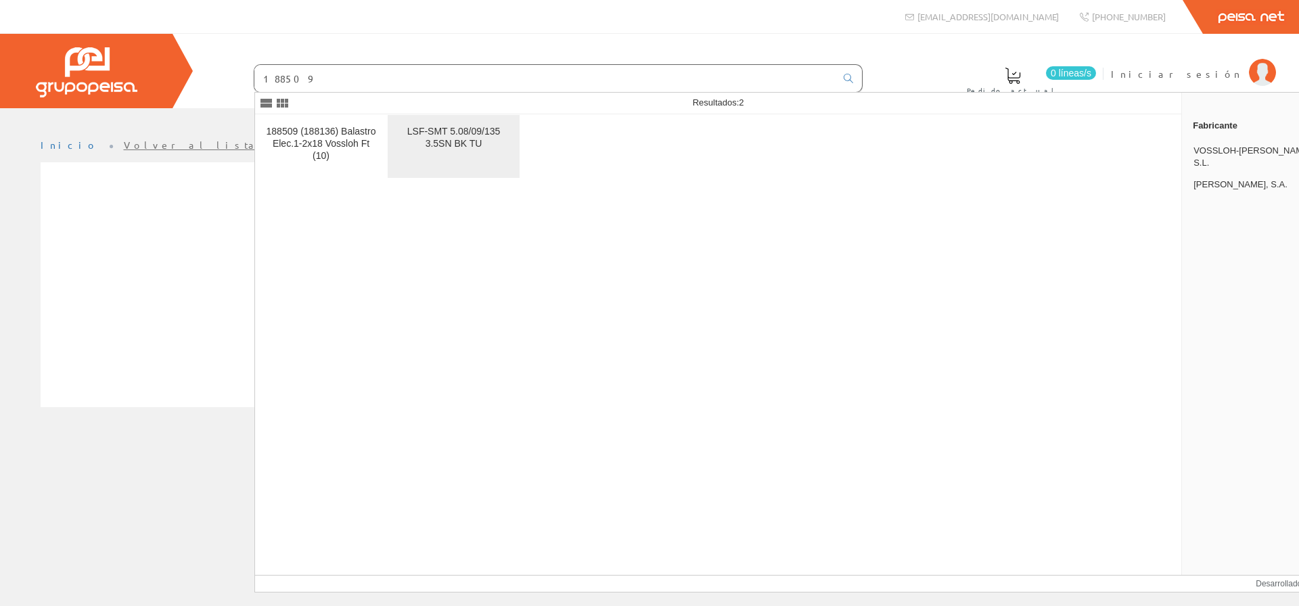
click at [457, 150] on div "LSF-SMT 5.08/09/135 3.5SN BK TU" at bounding box center [454, 138] width 110 height 24
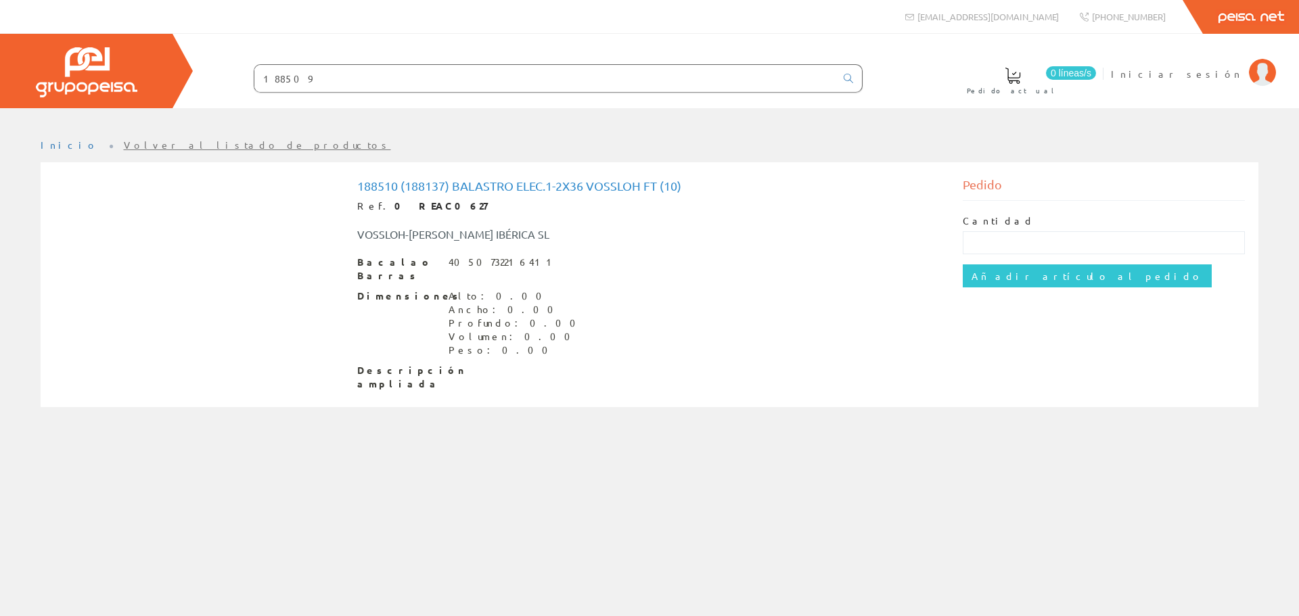
click at [620, 184] on font "188510 (188137) Balastro Elec.1-2x36 Vossloh Ft (10)" at bounding box center [519, 186] width 324 height 14
click at [660, 190] on font "188510 (188137) Balastro Elec.1-2x36 Vossloh Ft (10)" at bounding box center [519, 186] width 324 height 14
drag, startPoint x: 643, startPoint y: 183, endPoint x: 592, endPoint y: 181, distance: 50.8
click at [592, 181] on font "188510 (188137) Balastro Elec.1-2x36 Vossloh Ft (10)" at bounding box center [519, 186] width 324 height 14
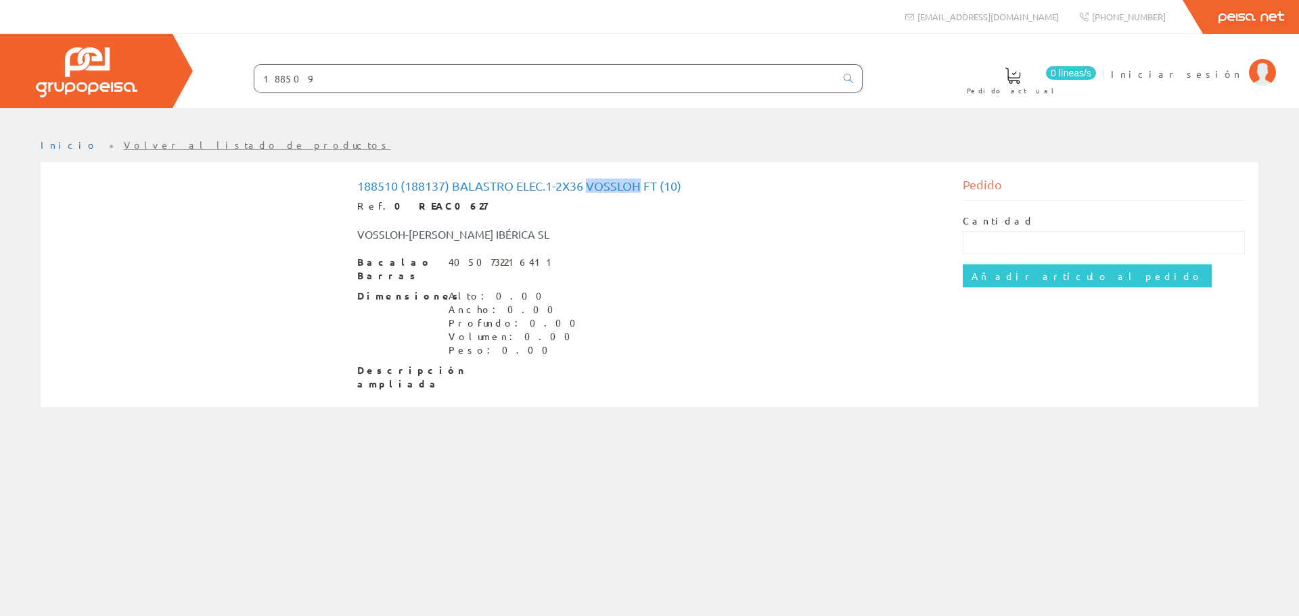
copy font "Vossloh"
click at [344, 81] on input "188509" at bounding box center [544, 78] width 581 height 27
